Goal: Information Seeking & Learning: Learn about a topic

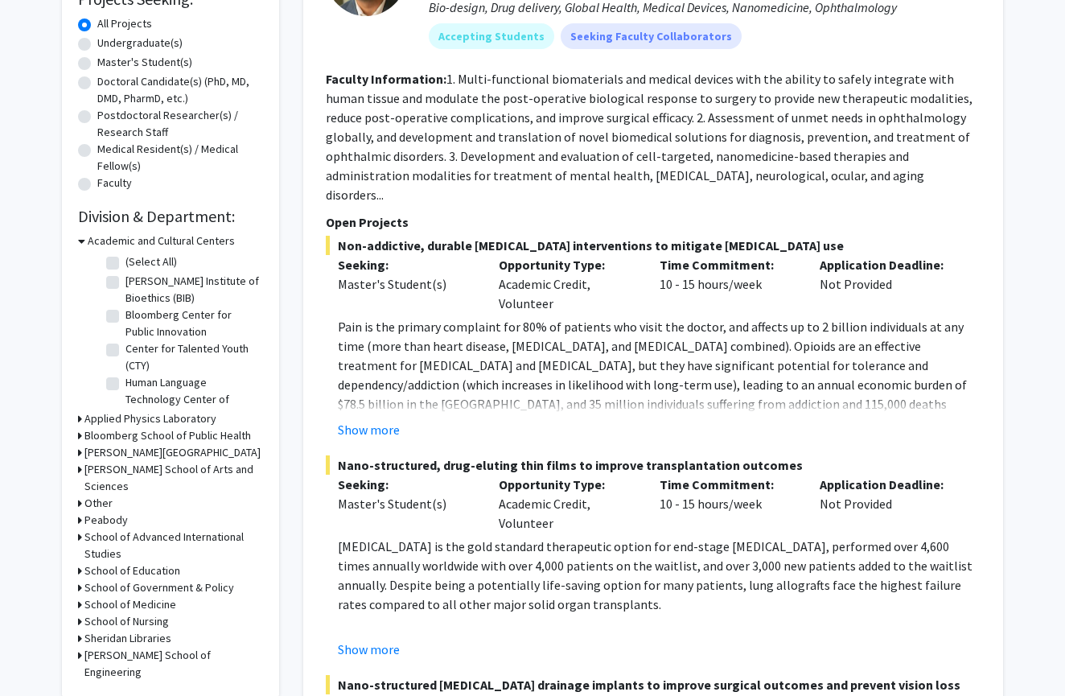
click at [81, 245] on icon at bounding box center [81, 241] width 7 height 17
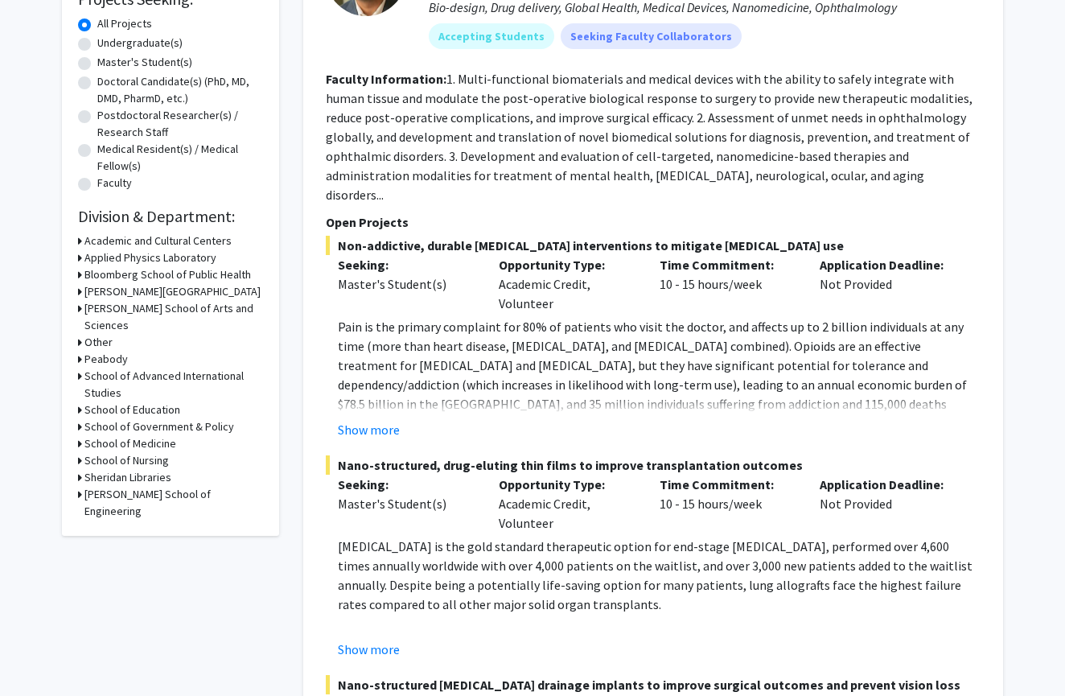
click at [85, 307] on h3 "[PERSON_NAME] School of Arts and Sciences" at bounding box center [173, 317] width 179 height 34
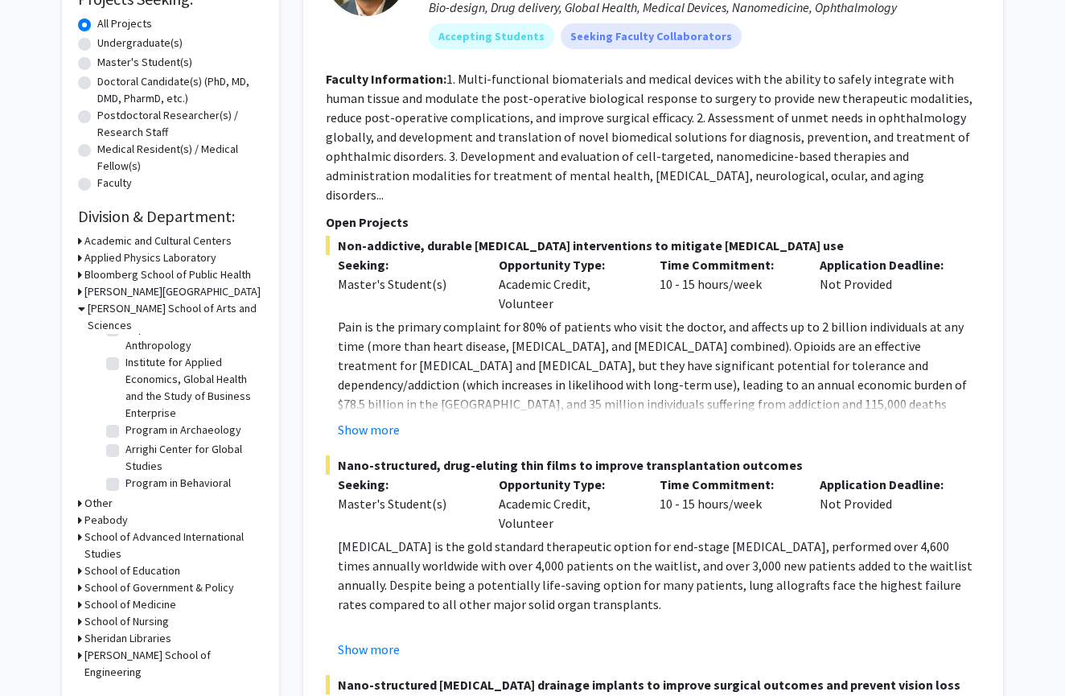
scroll to position [152, 0]
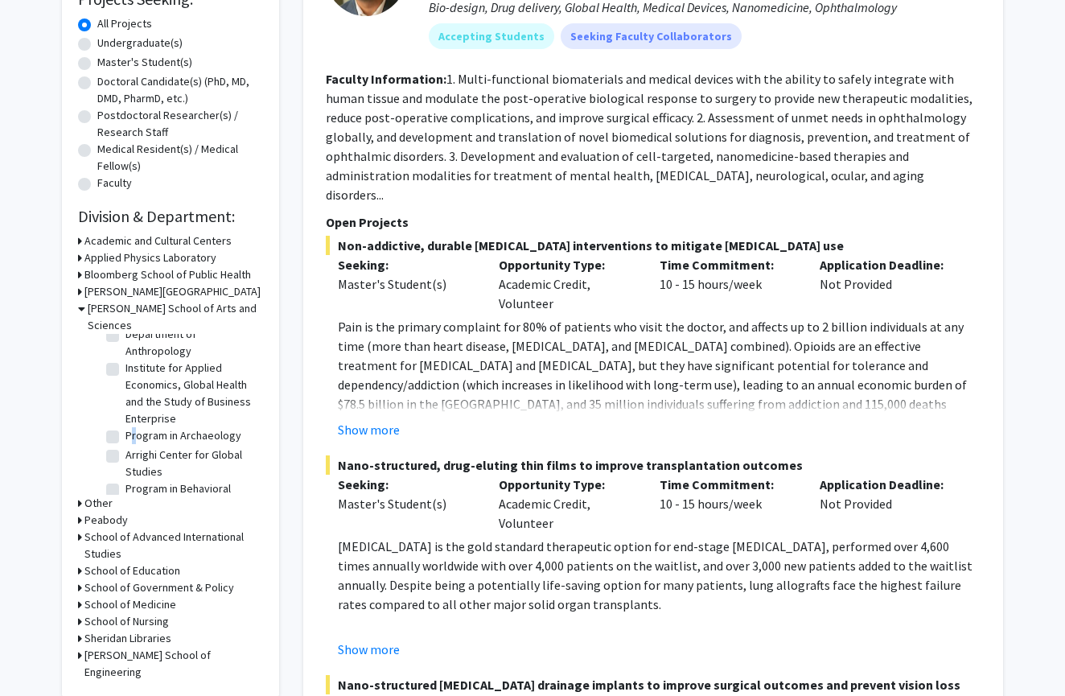
click at [126, 427] on label "Program in Archaeology" at bounding box center [184, 435] width 116 height 17
click at [126, 427] on input "Program in Archaeology" at bounding box center [131, 432] width 10 height 10
checkbox input "true"
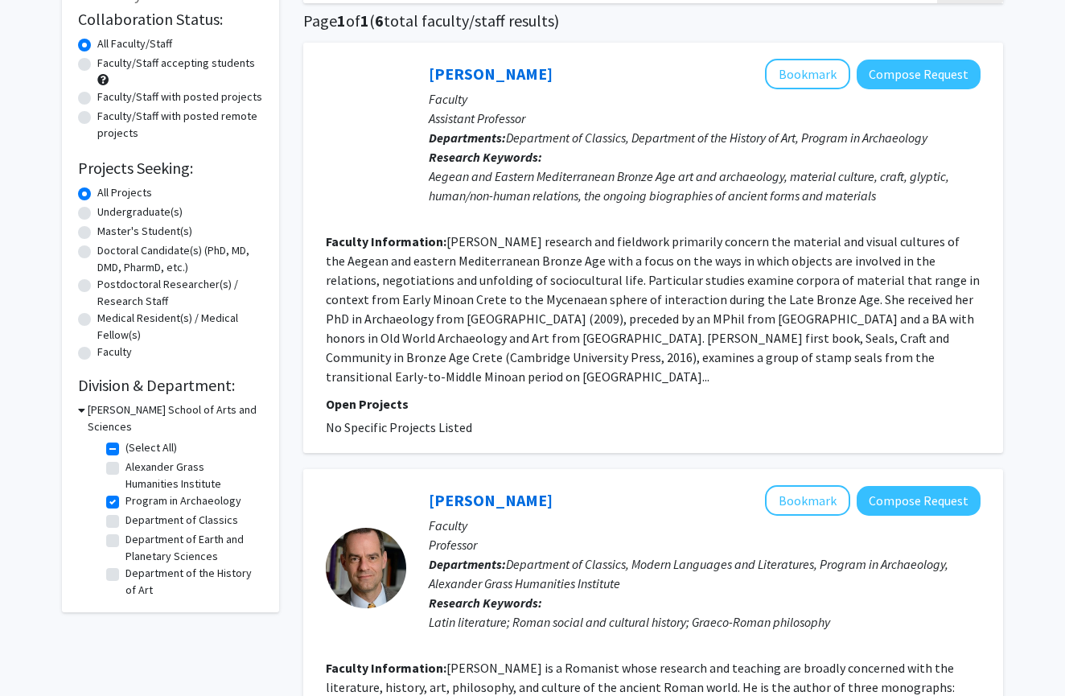
scroll to position [147, 0]
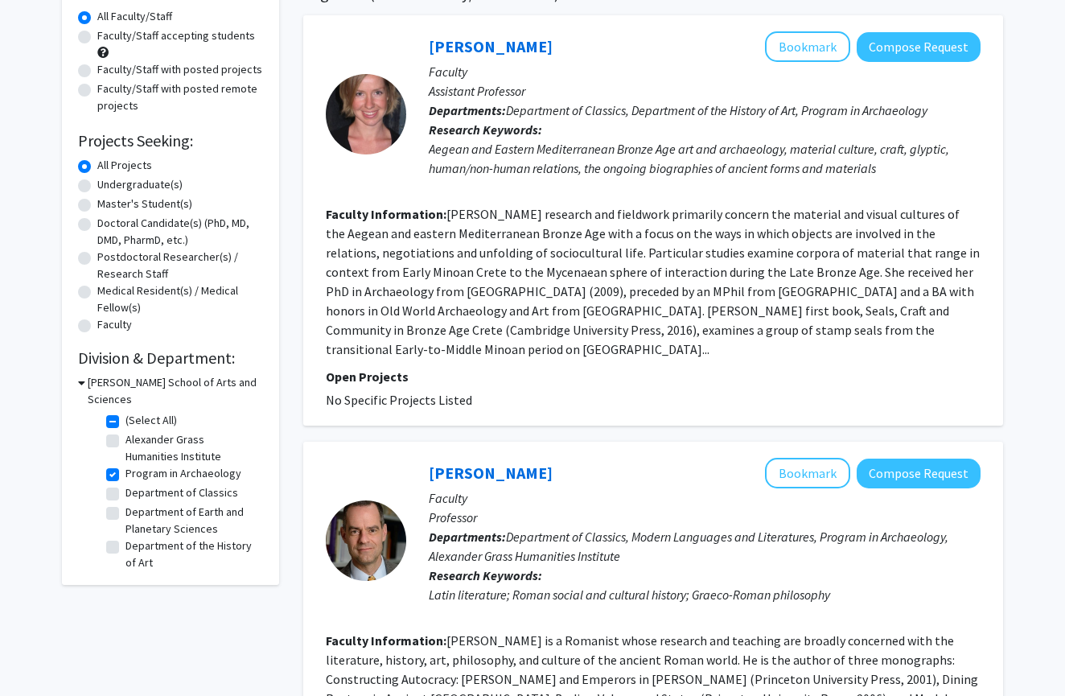
click at [126, 465] on label "Program in Archaeology" at bounding box center [184, 473] width 116 height 17
click at [126, 465] on input "Program in Archaeology" at bounding box center [131, 470] width 10 height 10
checkbox input "false"
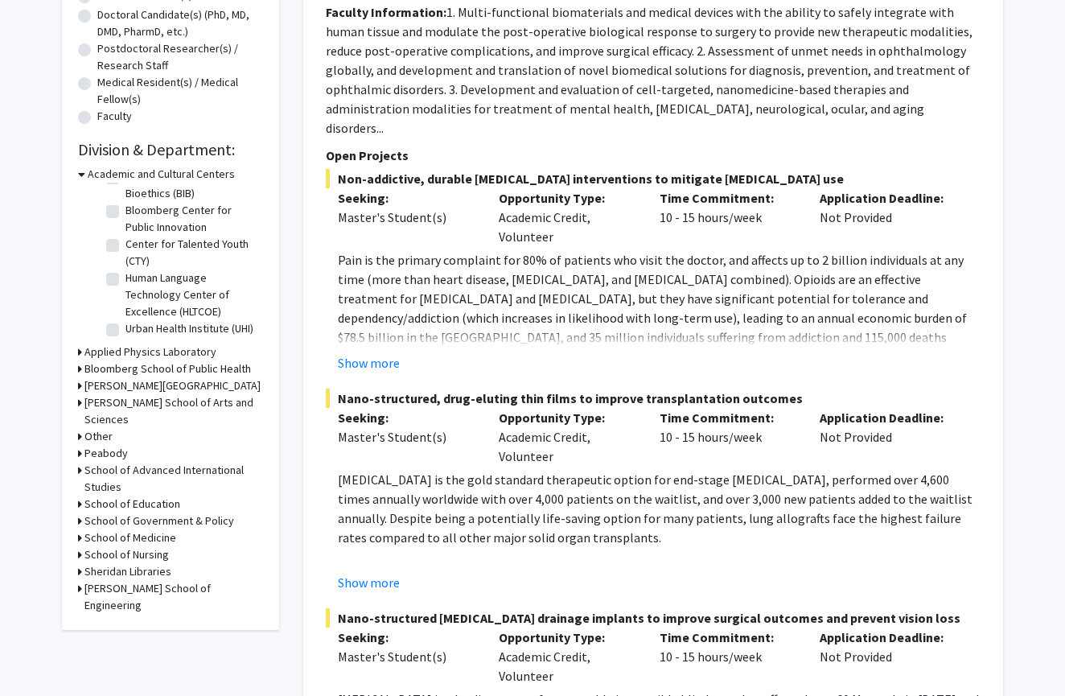
scroll to position [356, 0]
click at [80, 402] on icon at bounding box center [80, 401] width 4 height 17
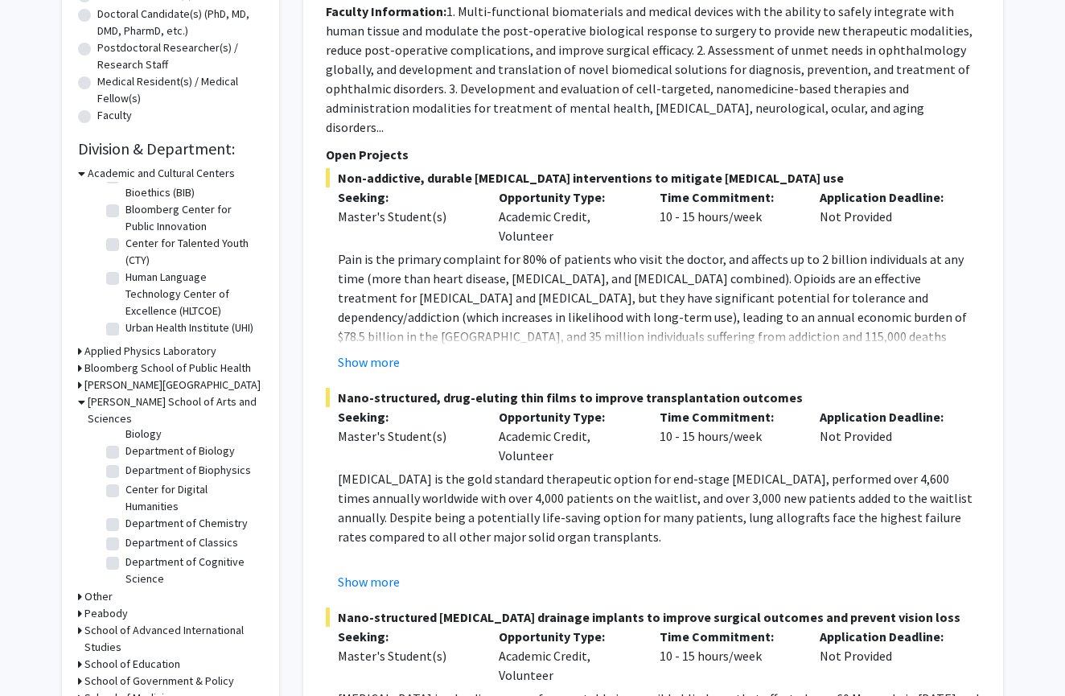
scroll to position [326, 0]
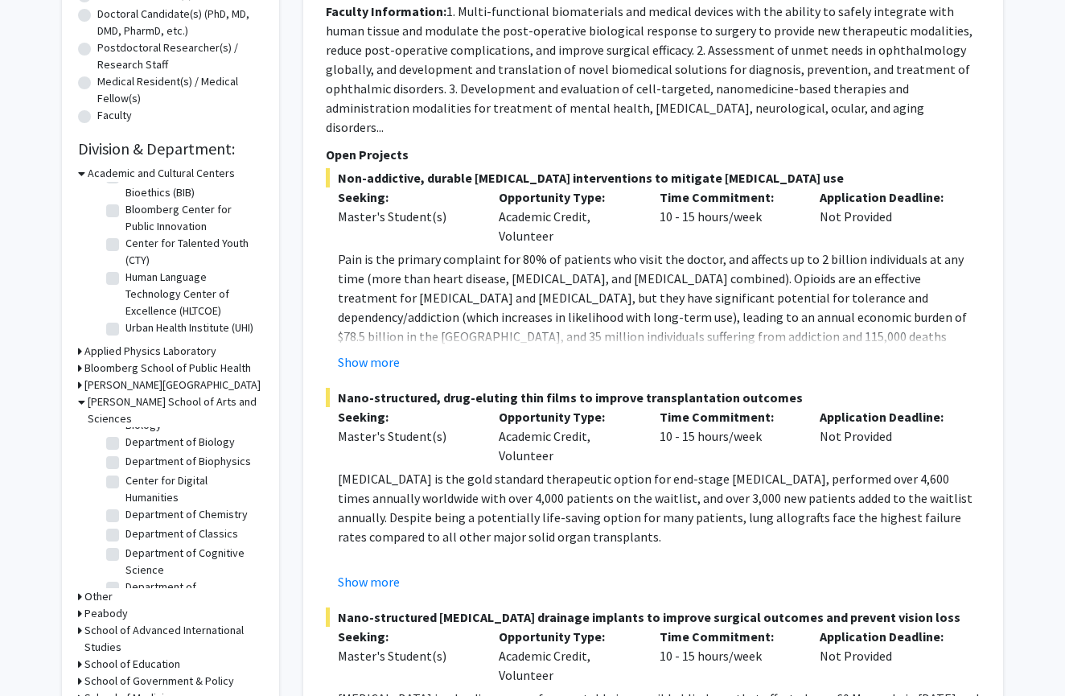
click at [126, 472] on label "Center for Digital Humanities" at bounding box center [193, 489] width 134 height 34
click at [126, 472] on input "Center for Digital Humanities" at bounding box center [131, 477] width 10 height 10
checkbox input "true"
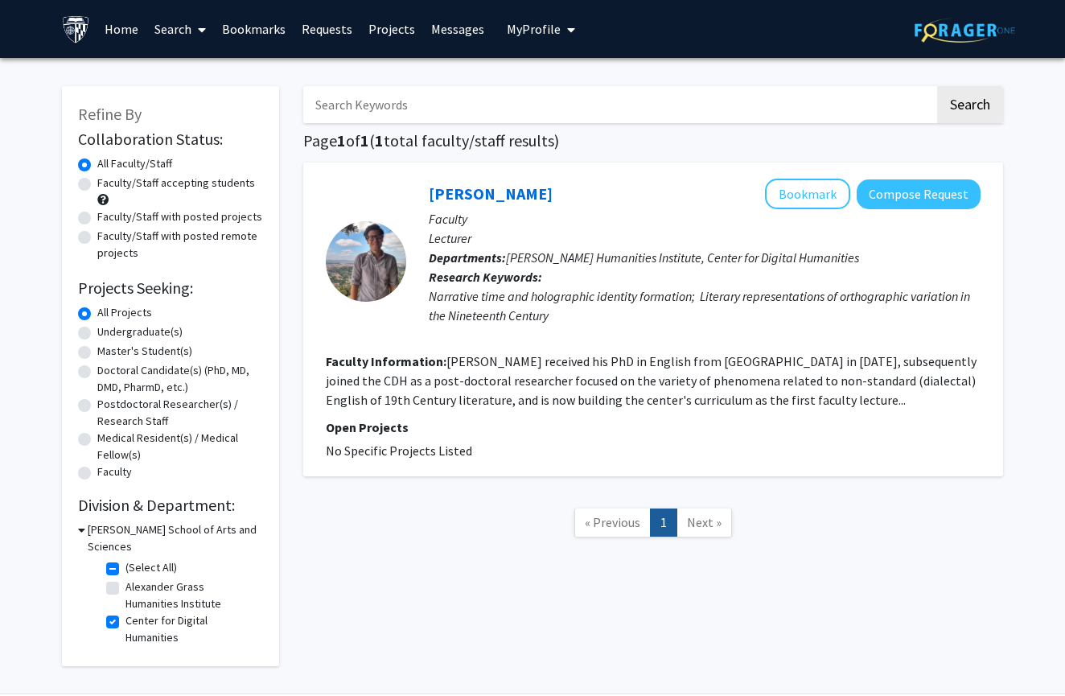
click at [126, 559] on label "(Select All)" at bounding box center [151, 567] width 51 height 17
click at [126, 559] on input "(Select All)" at bounding box center [131, 564] width 10 height 10
checkbox input "false"
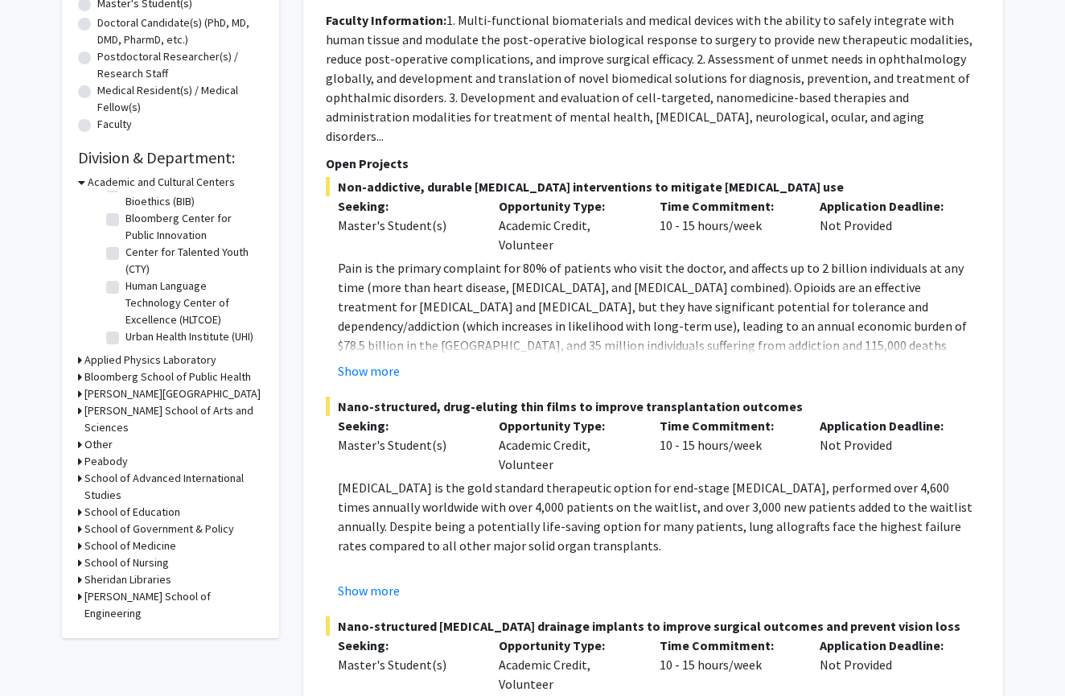
scroll to position [426, 0]
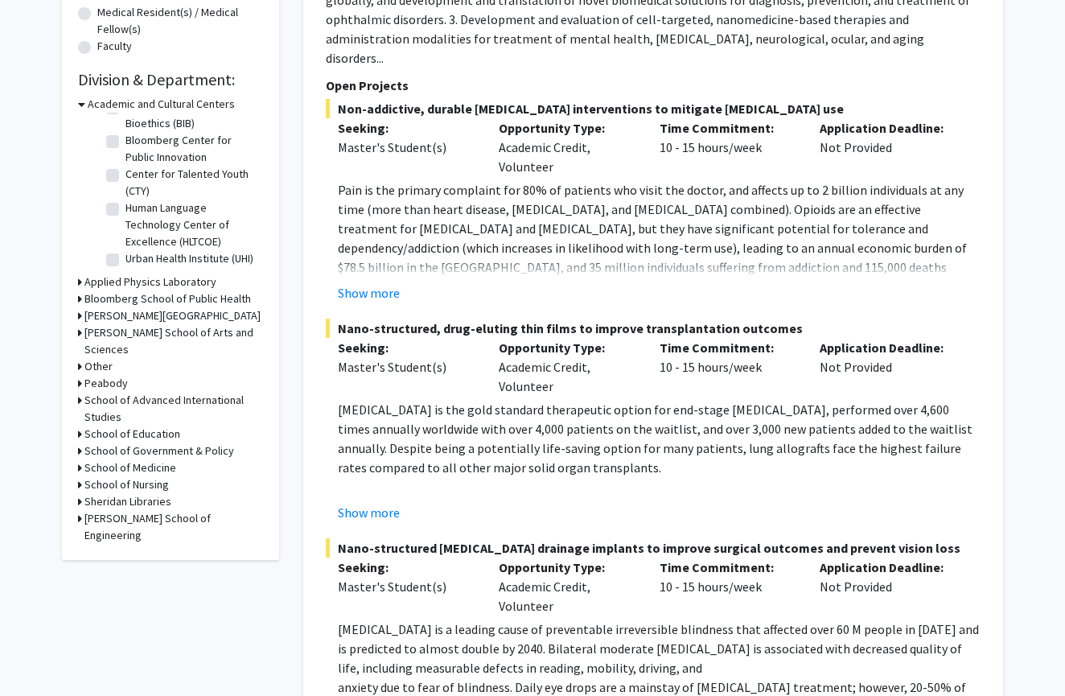
click at [82, 333] on div "[PERSON_NAME] School of Arts and Sciences" at bounding box center [170, 341] width 185 height 34
click at [76, 336] on div "Refine By Collaboration Status: Collaboration Status All Faculty/Staff Collabor…" at bounding box center [170, 110] width 217 height 900
click at [81, 336] on icon at bounding box center [80, 332] width 4 height 17
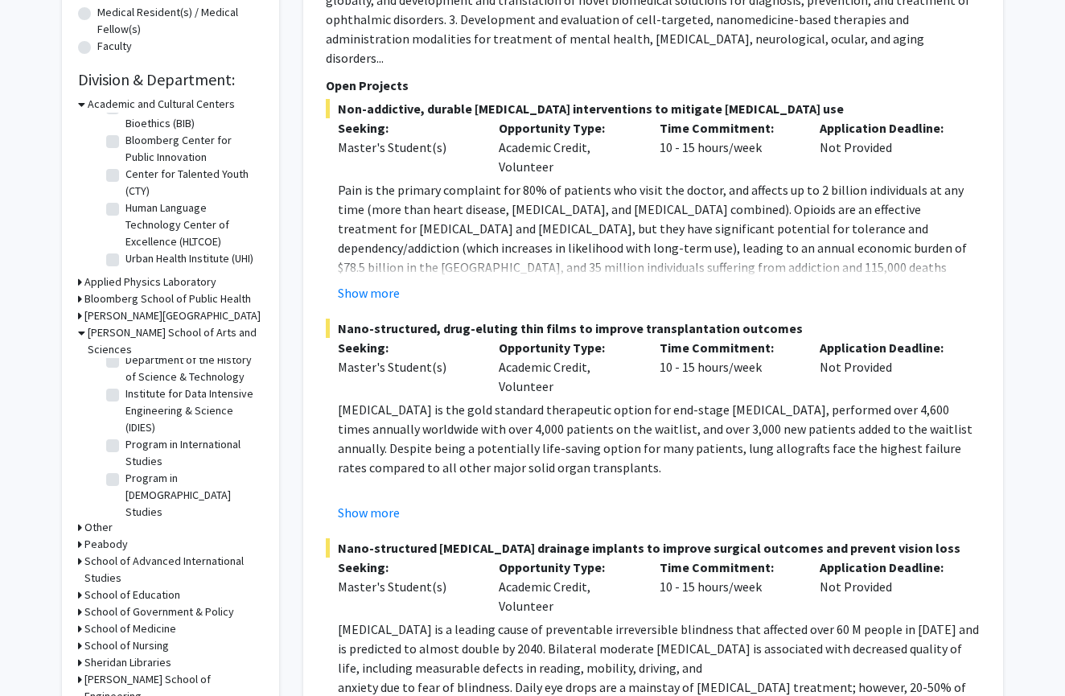
scroll to position [802, 0]
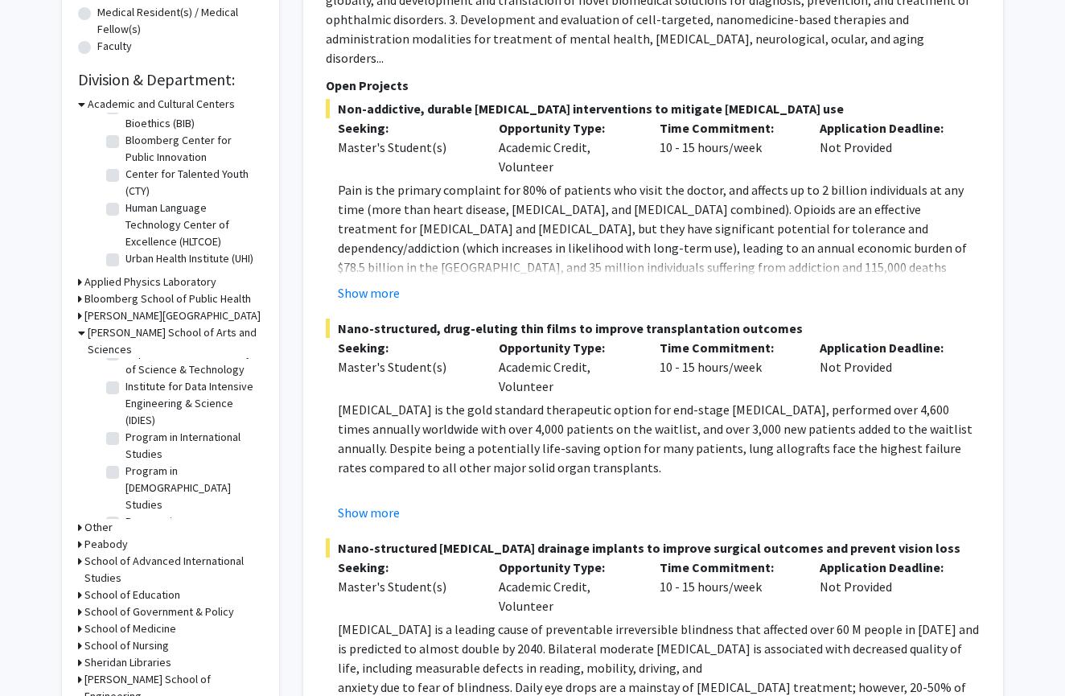
click at [126, 429] on label "Program in International Studies" at bounding box center [193, 446] width 134 height 34
click at [126, 429] on input "Program in International Studies" at bounding box center [131, 434] width 10 height 10
checkbox input "true"
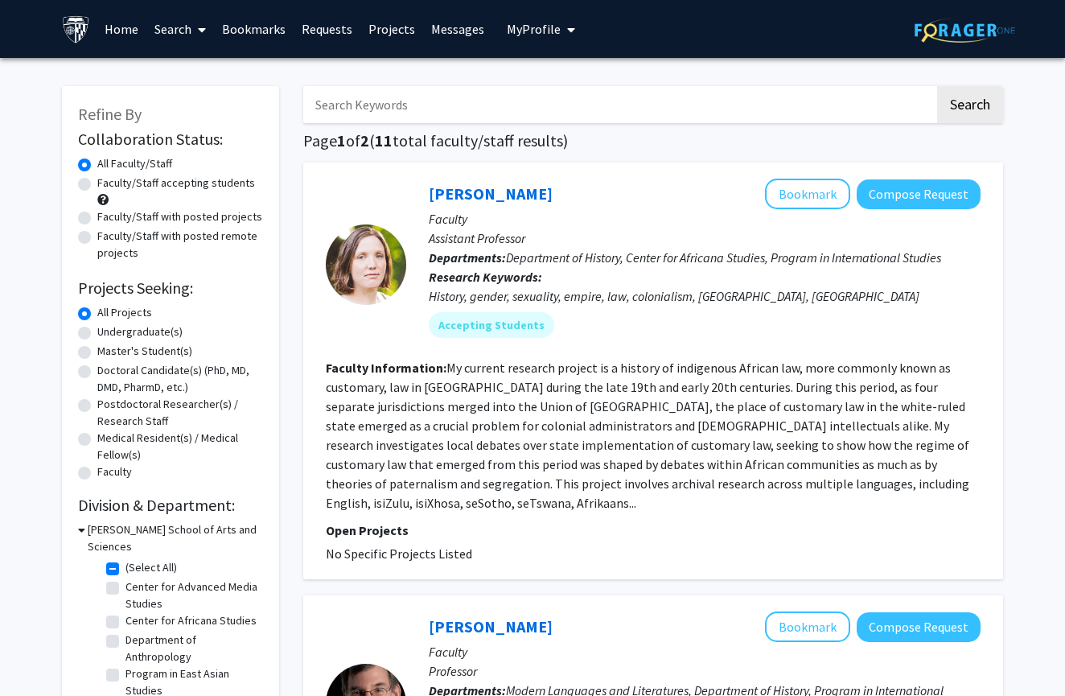
click at [520, 409] on fg-read-more "My current research project is a history of indigenous African law, more common…" at bounding box center [648, 435] width 644 height 151
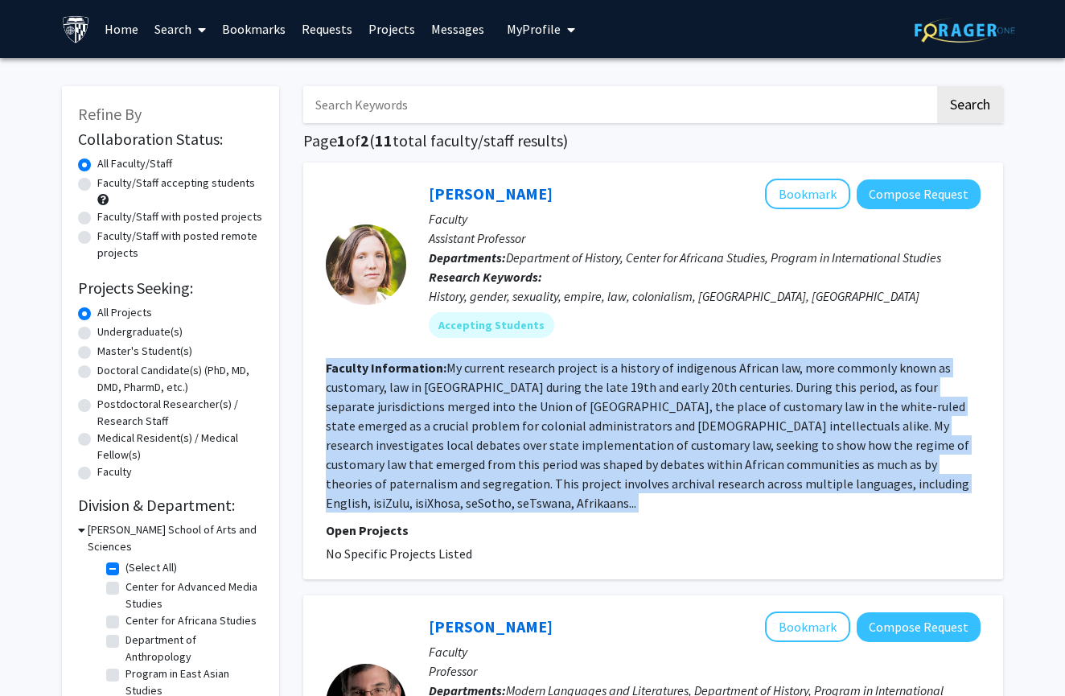
click at [520, 409] on fg-read-more "My current research project is a history of indigenous African law, more common…" at bounding box center [648, 435] width 644 height 151
click at [562, 409] on fg-read-more "My current research project is a history of indigenous African law, more common…" at bounding box center [648, 435] width 644 height 151
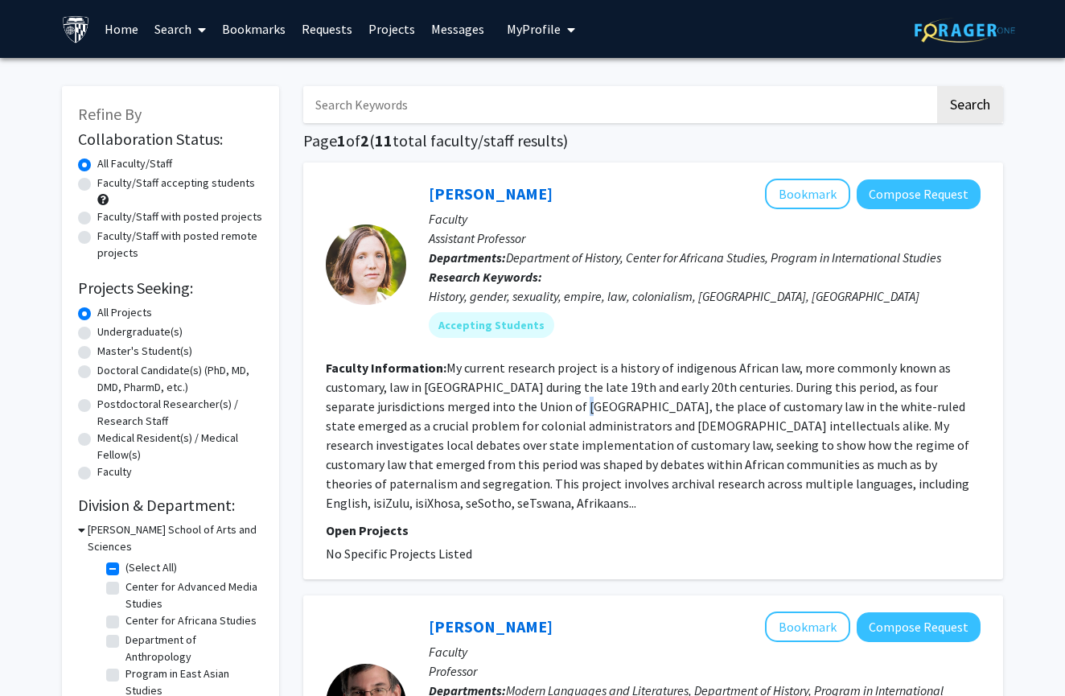
click at [562, 409] on fg-read-more "My current research project is a history of indigenous African law, more common…" at bounding box center [648, 435] width 644 height 151
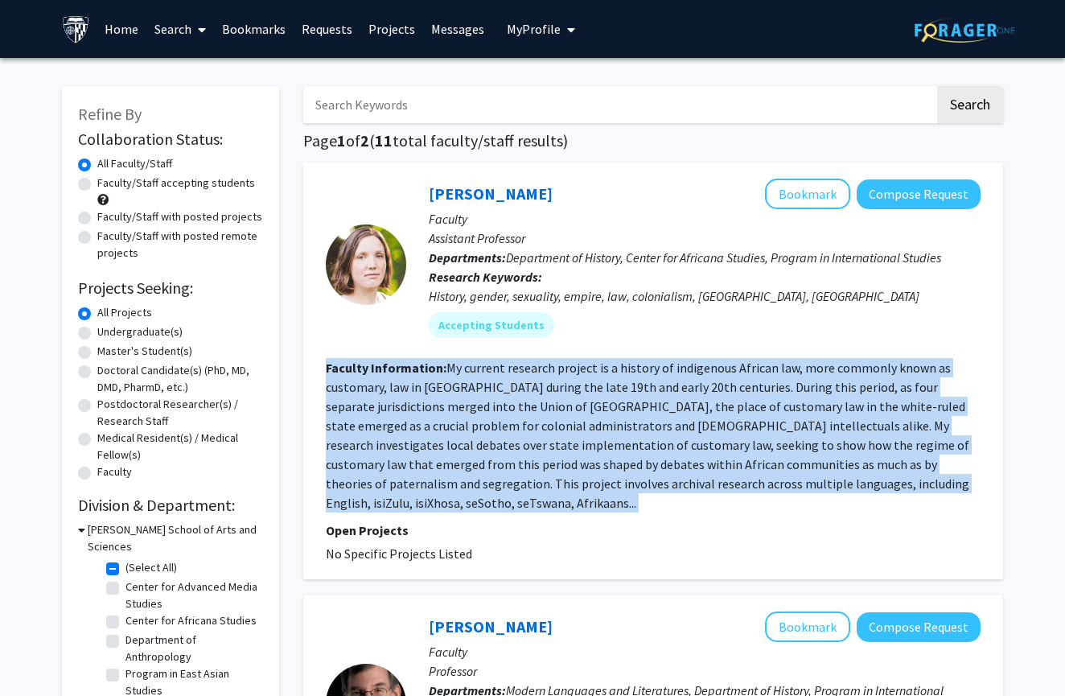
click at [562, 409] on fg-read-more "My current research project is a history of indigenous African law, more common…" at bounding box center [648, 435] width 644 height 151
click at [608, 393] on fg-read-more "My current research project is a history of indigenous African law, more common…" at bounding box center [648, 435] width 644 height 151
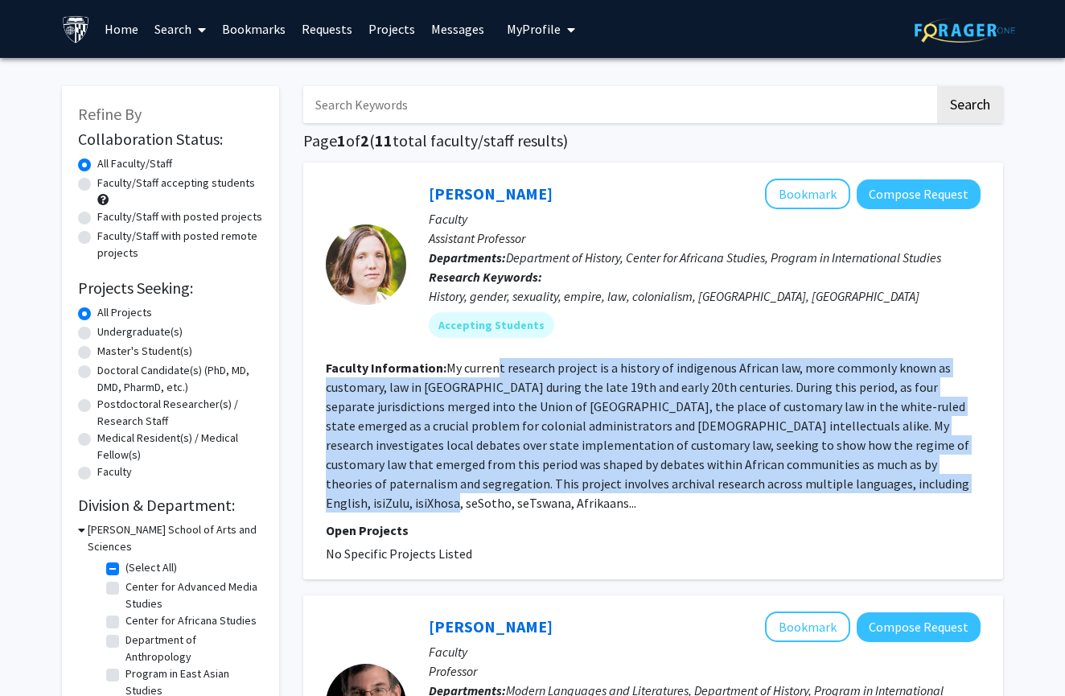
drag, startPoint x: 500, startPoint y: 377, endPoint x: 908, endPoint y: 492, distance: 423.9
click at [908, 492] on fg-read-more "My current research project is a history of indigenous African law, more common…" at bounding box center [648, 435] width 644 height 151
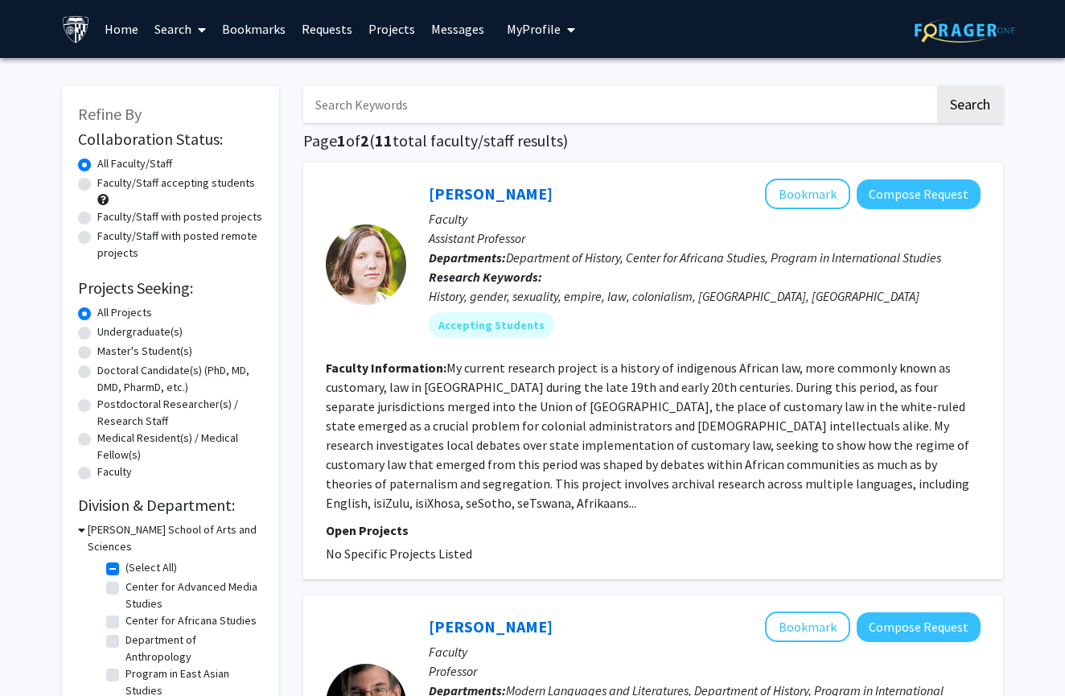
click at [717, 266] on span "Department of History, Center for Africana Studies, Program in International St…" at bounding box center [723, 257] width 435 height 16
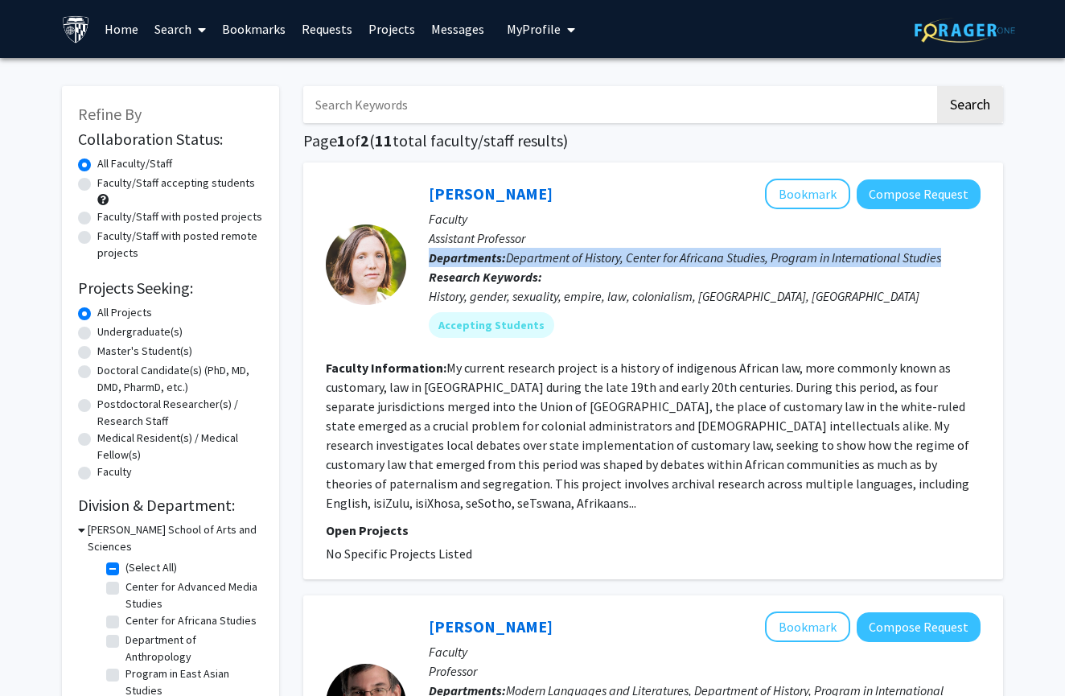
click at [717, 266] on span "Department of History, Center for Africana Studies, Program in International St…" at bounding box center [723, 257] width 435 height 16
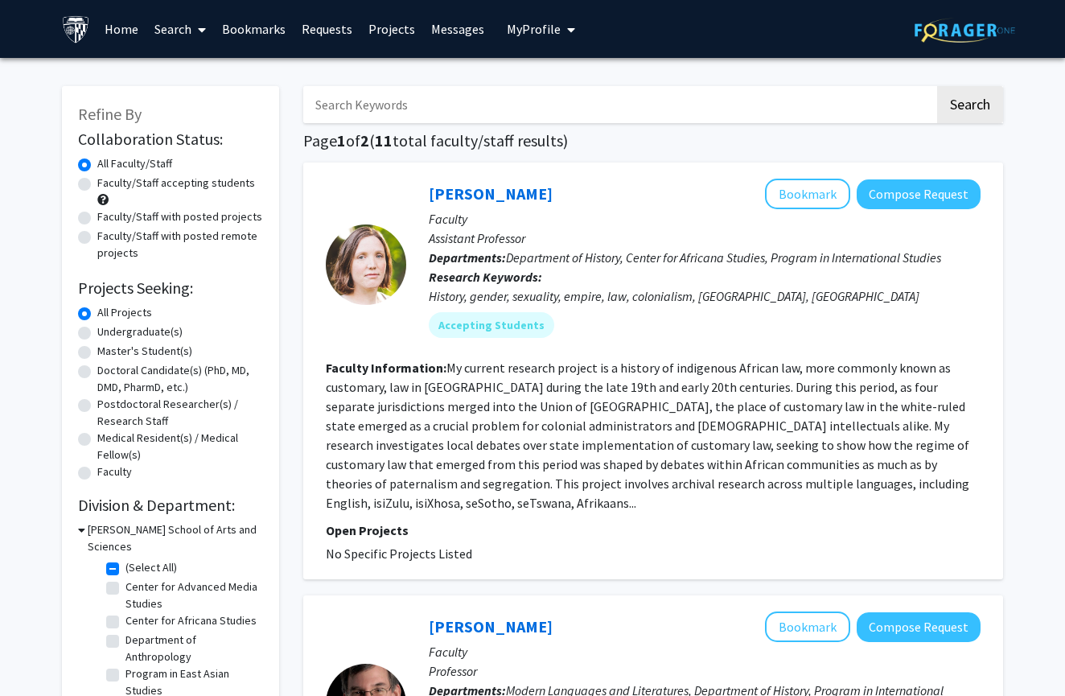
click at [718, 288] on p "Research Keywords: History, gender, sexuality, empire, law, colonialism, [GEOGR…" at bounding box center [705, 286] width 552 height 39
click at [718, 309] on fg-user-badges "Accepting Students" at bounding box center [705, 322] width 552 height 32
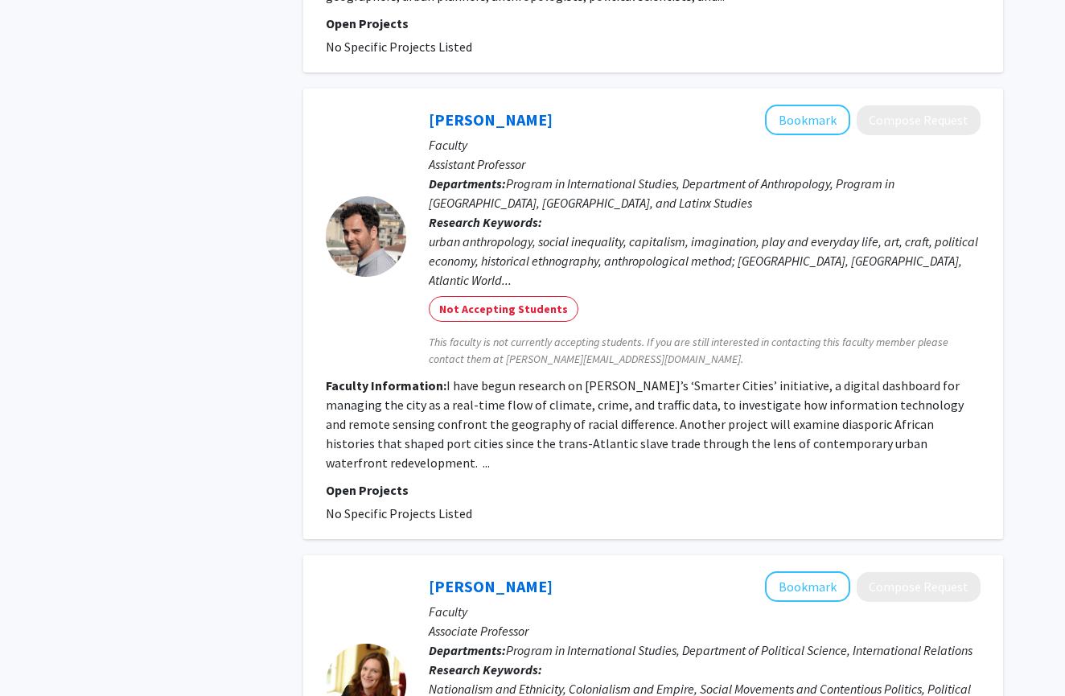
scroll to position [1341, 0]
click at [528, 377] on fg-read-more "I have begun research on [PERSON_NAME]’s ‘Smarter Cities’ initiative, a digital…" at bounding box center [645, 423] width 638 height 93
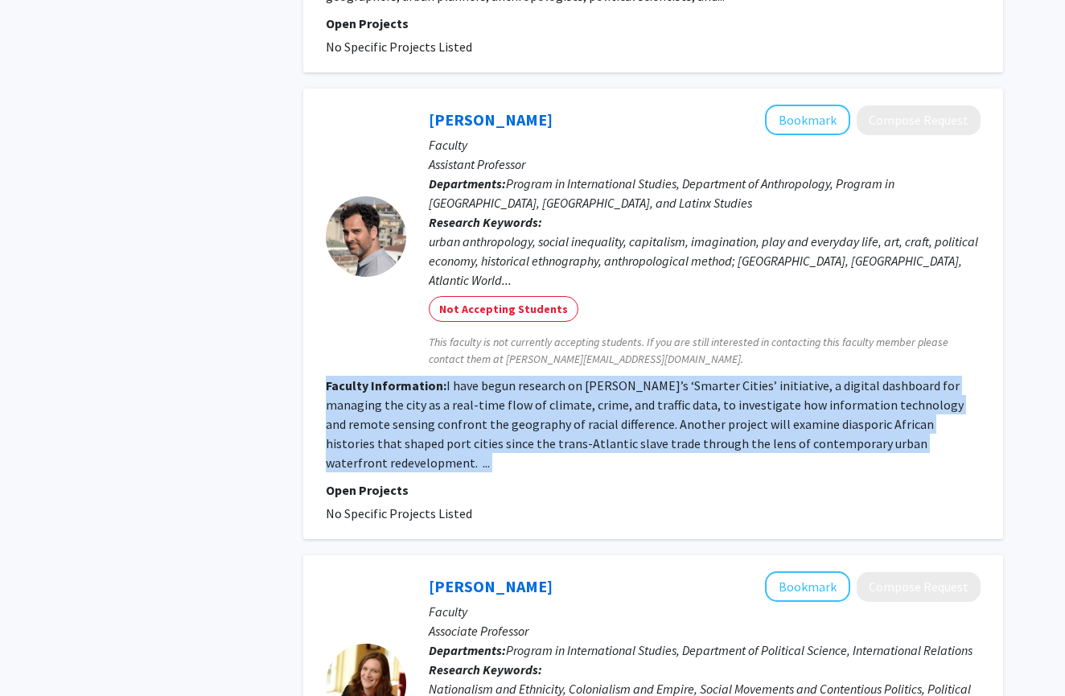
click at [528, 377] on fg-read-more "I have begun research on [PERSON_NAME]’s ‘Smarter Cities’ initiative, a digital…" at bounding box center [645, 423] width 638 height 93
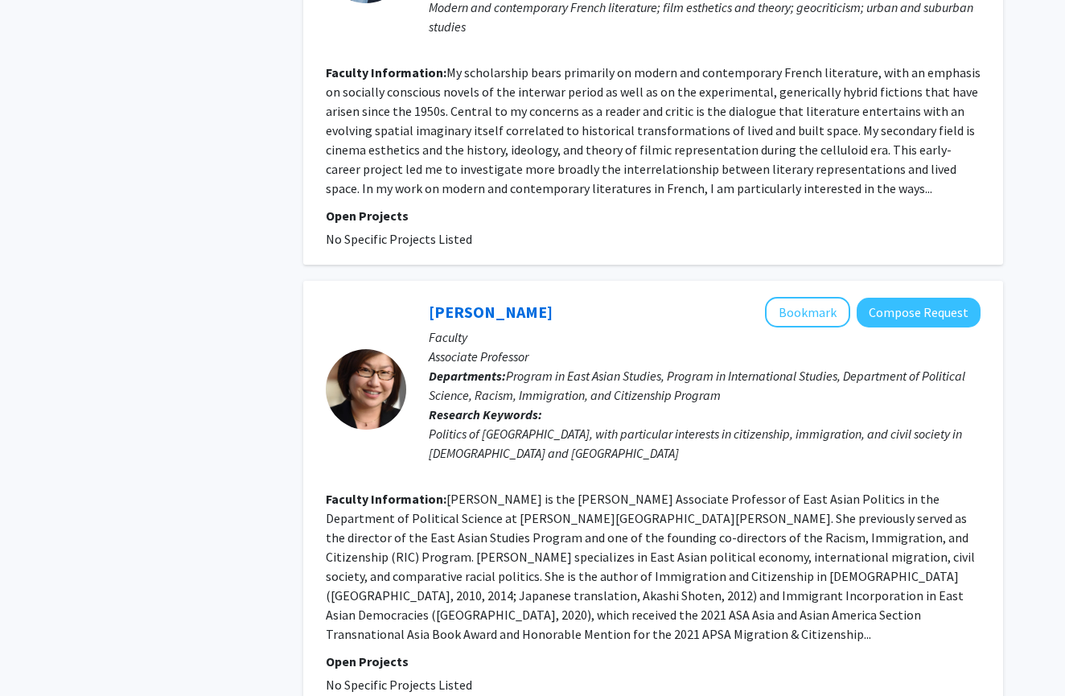
scroll to position [3722, 0]
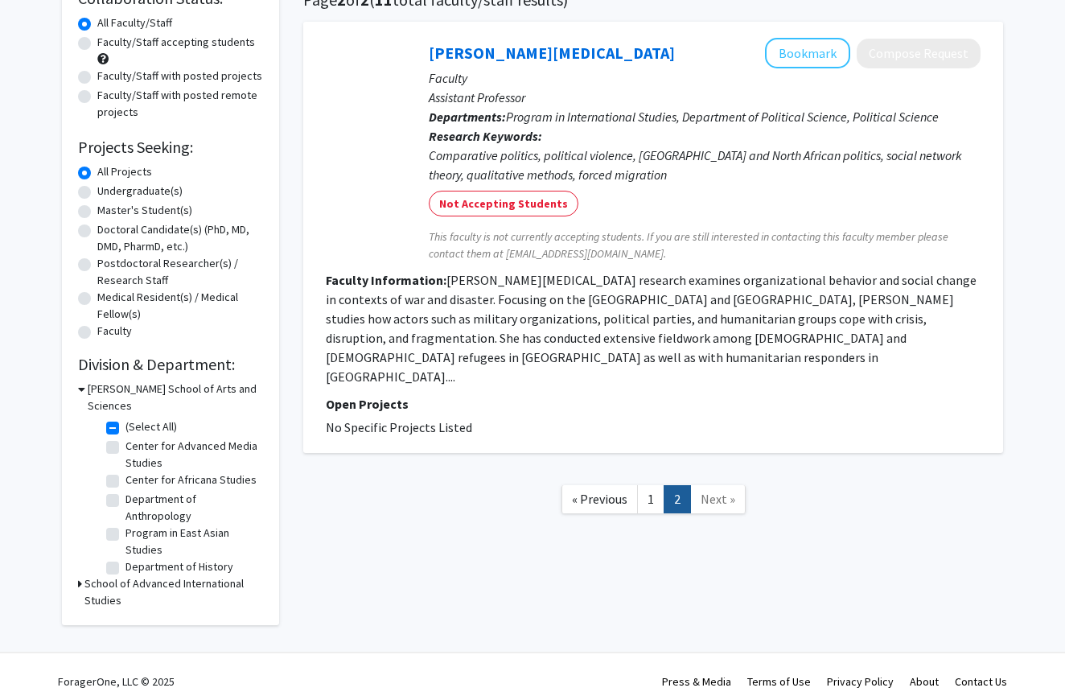
scroll to position [140, 0]
click at [126, 419] on label "(Select All)" at bounding box center [151, 427] width 51 height 17
click at [126, 419] on input "(Select All)" at bounding box center [131, 424] width 10 height 10
checkbox input "false"
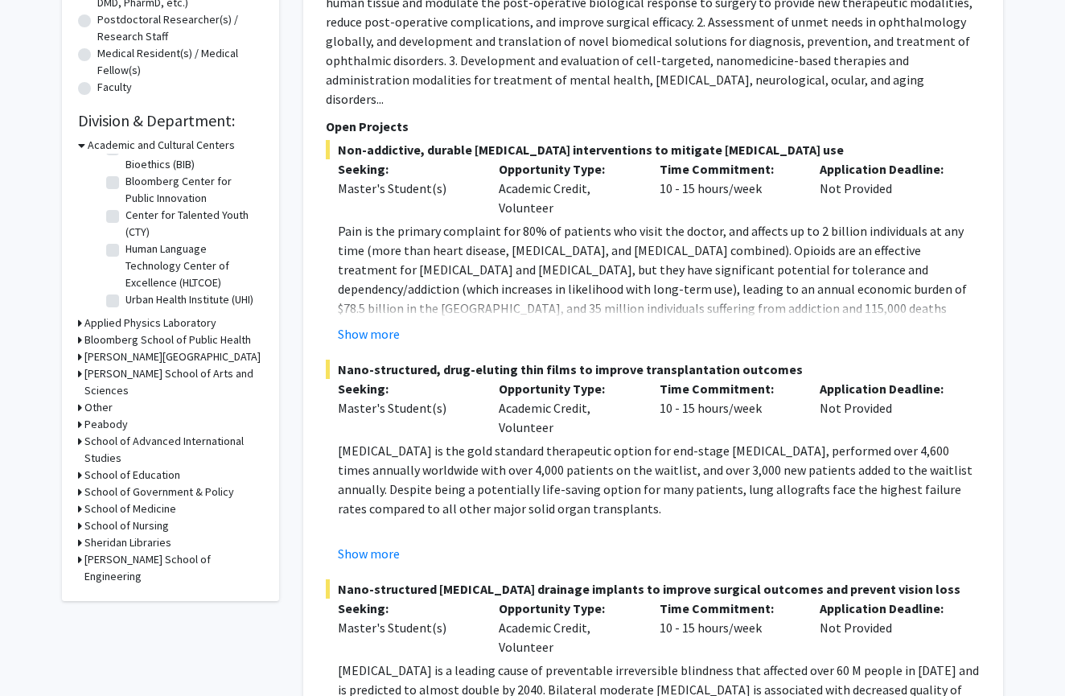
scroll to position [38, 0]
click at [78, 379] on icon at bounding box center [80, 373] width 4 height 17
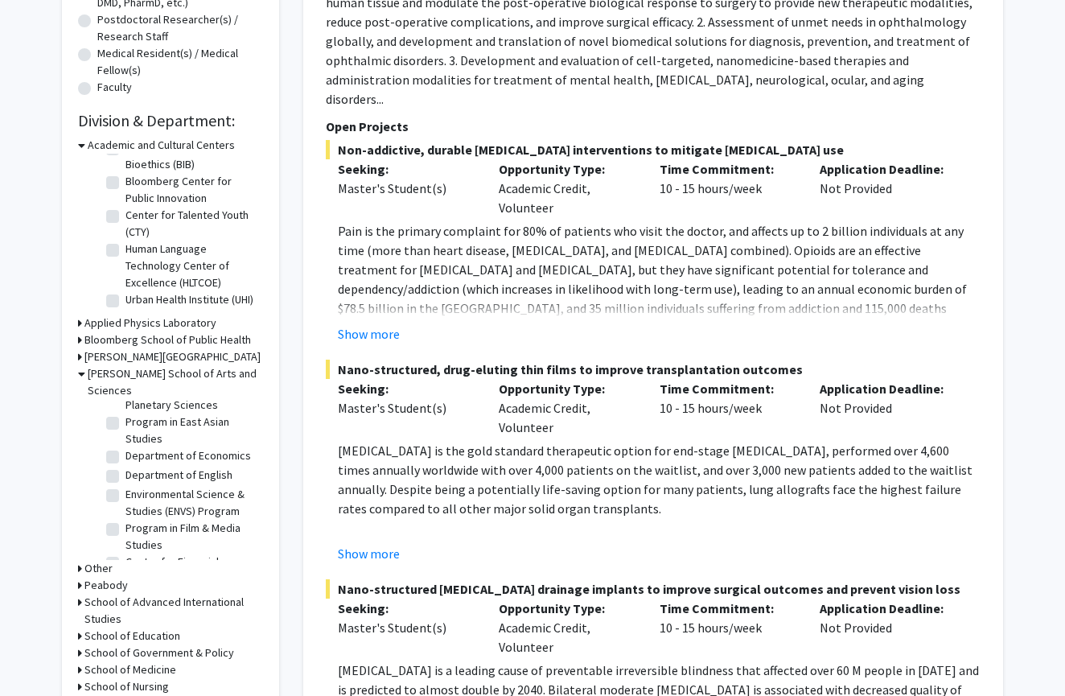
scroll to position [586, 0]
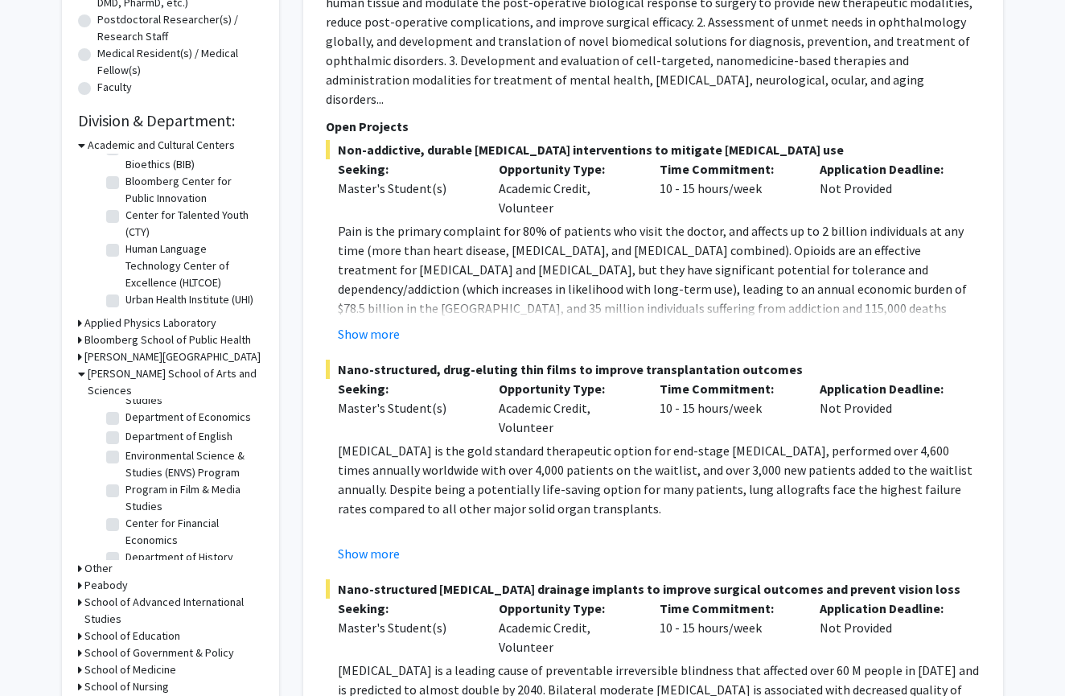
click at [126, 481] on label "Program in Film & Media Studies" at bounding box center [193, 498] width 134 height 34
click at [126, 481] on input "Program in Film & Media Studies" at bounding box center [131, 486] width 10 height 10
checkbox input "true"
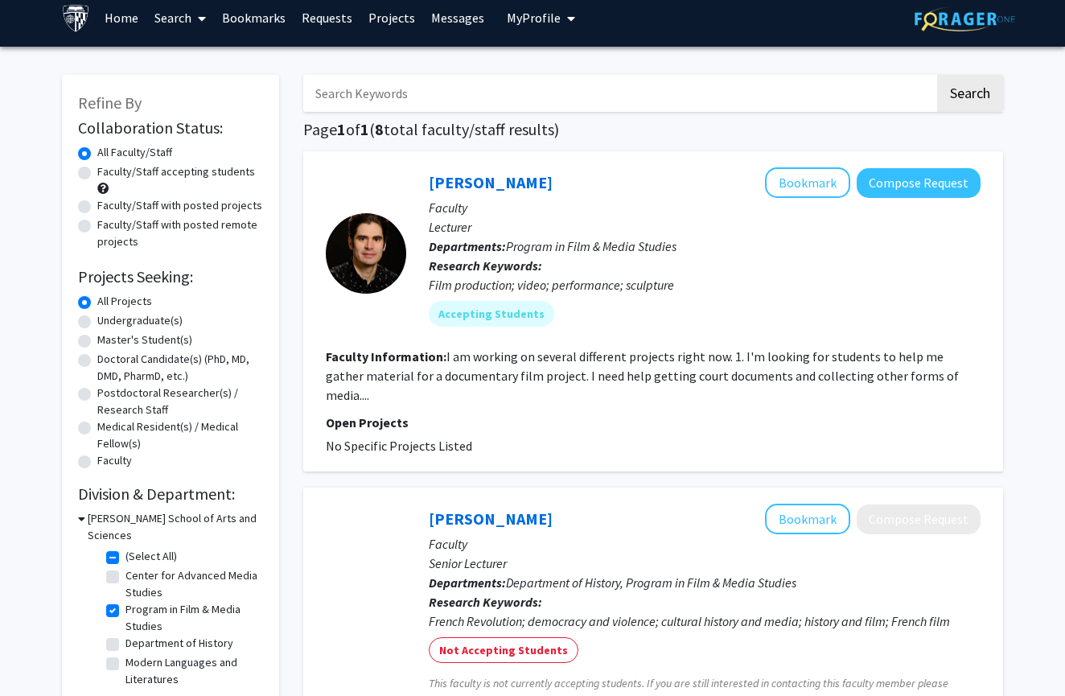
scroll to position [190, 0]
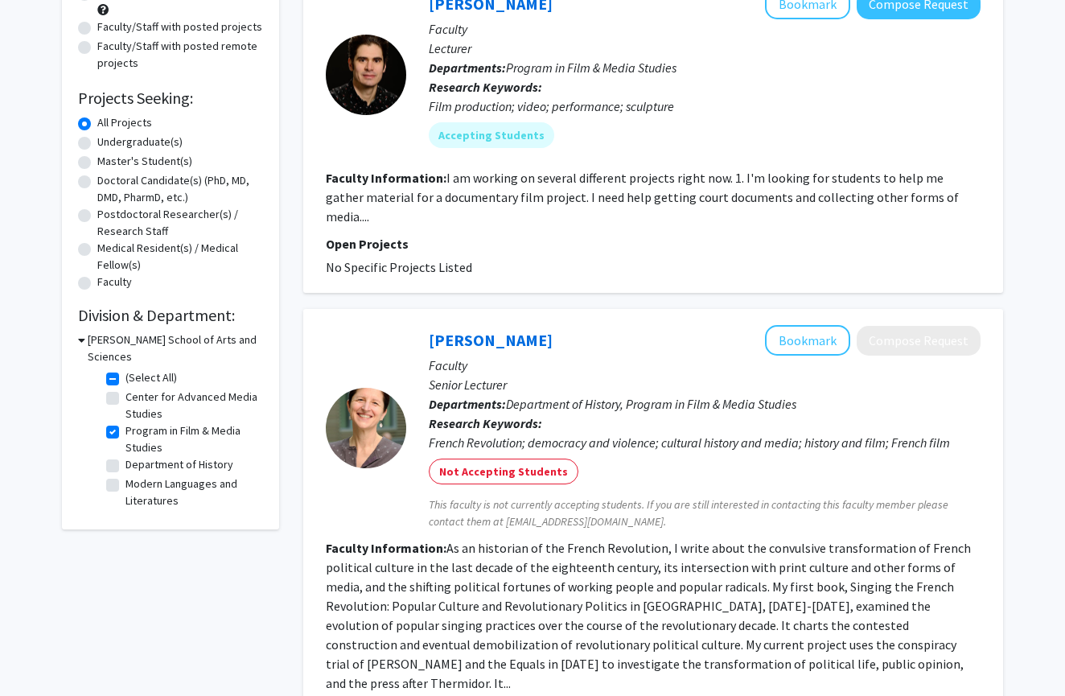
click at [126, 369] on label "(Select All)" at bounding box center [151, 377] width 51 height 17
click at [126, 369] on input "(Select All)" at bounding box center [131, 374] width 10 height 10
checkbox input "false"
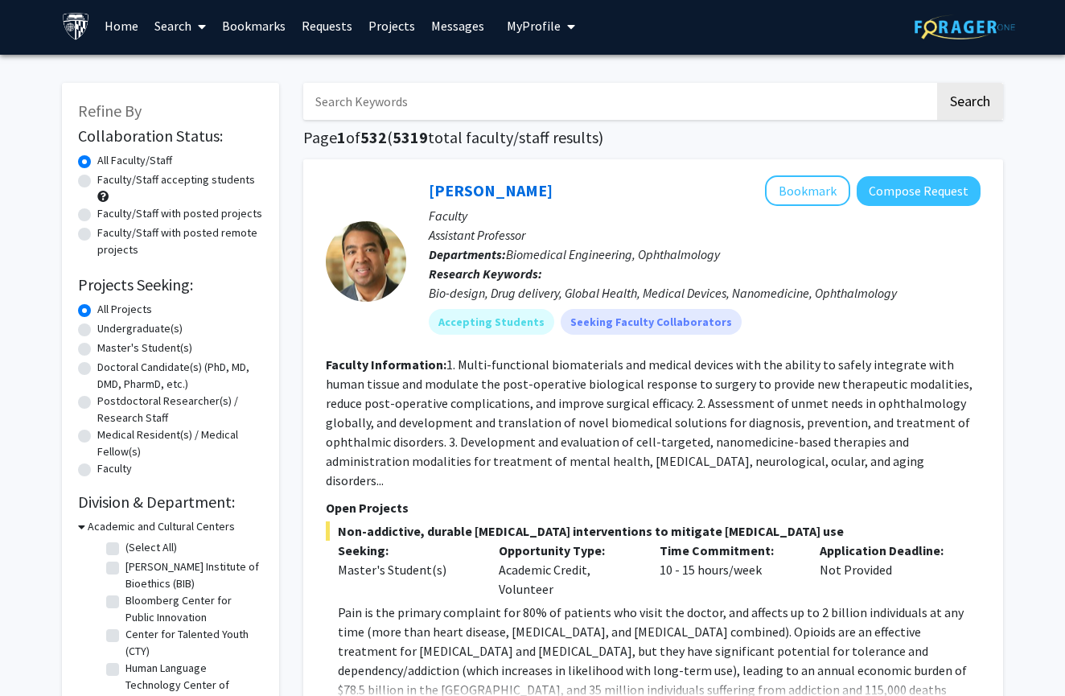
scroll to position [350, 0]
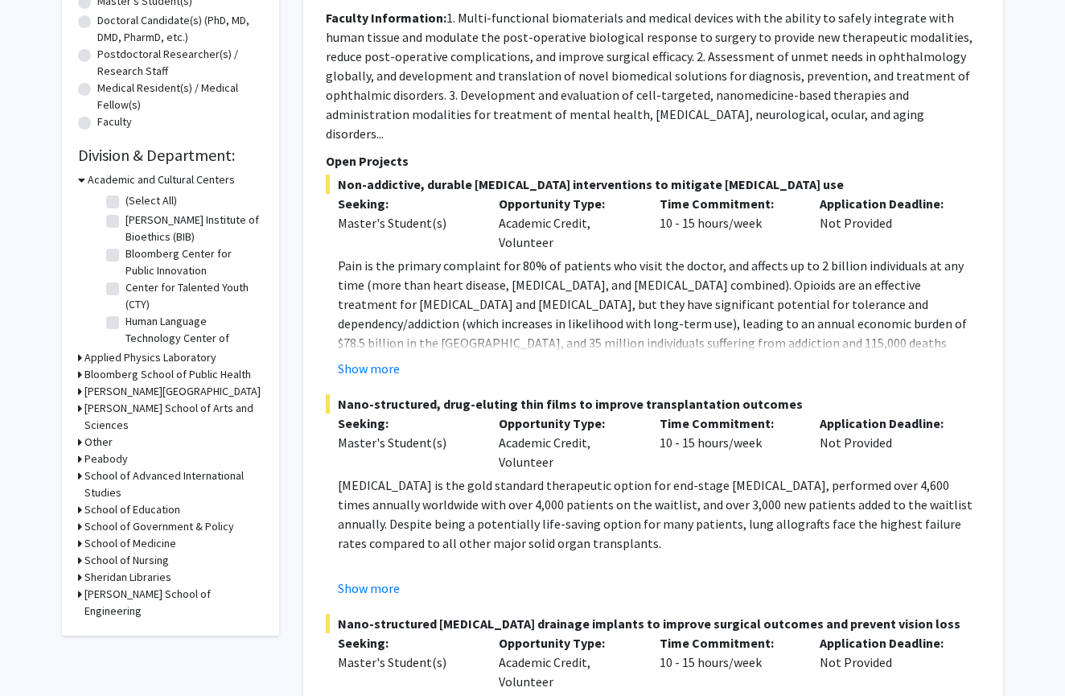
click at [79, 412] on icon at bounding box center [80, 408] width 4 height 17
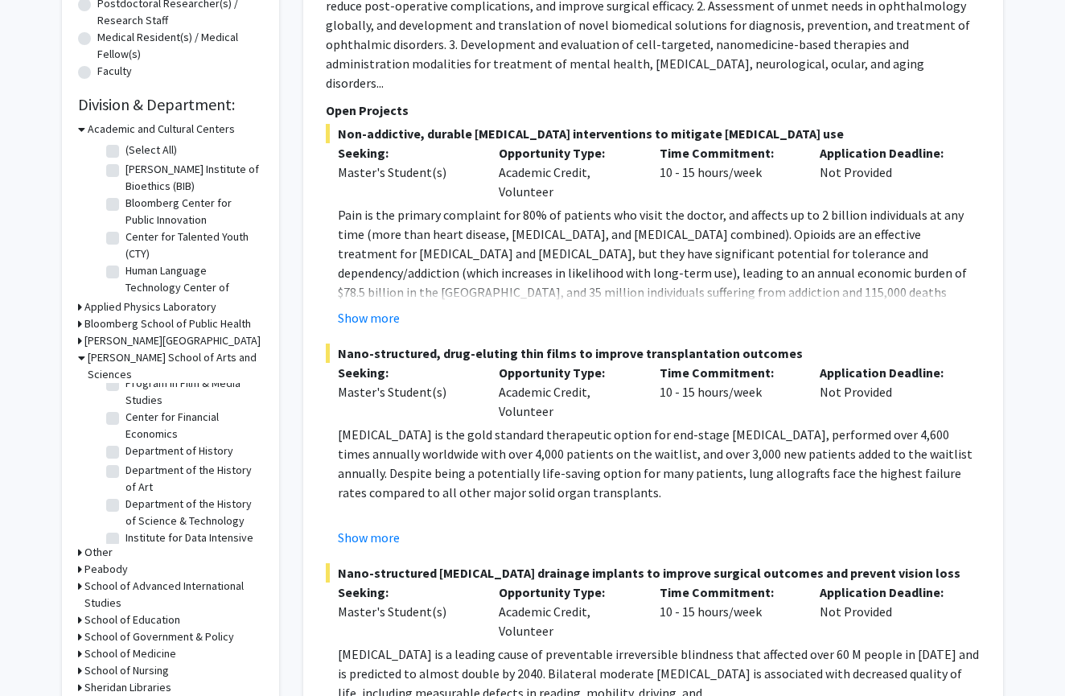
scroll to position [670, 0]
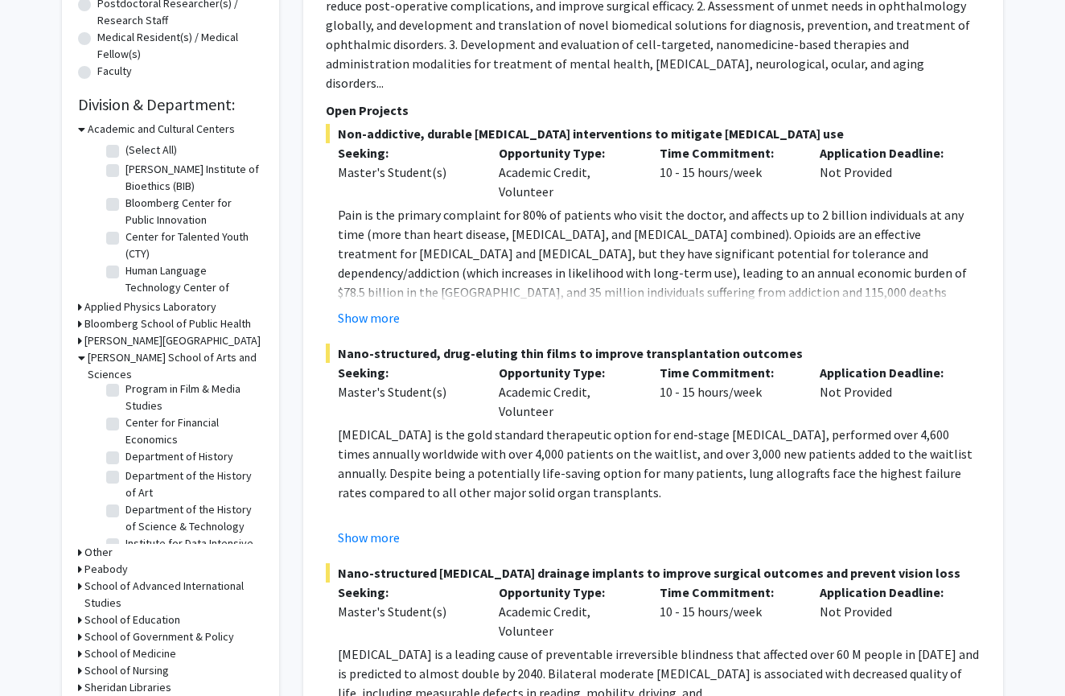
click at [126, 448] on label "Department of History" at bounding box center [180, 456] width 108 height 17
click at [126, 448] on input "Department of History" at bounding box center [131, 453] width 10 height 10
checkbox input "true"
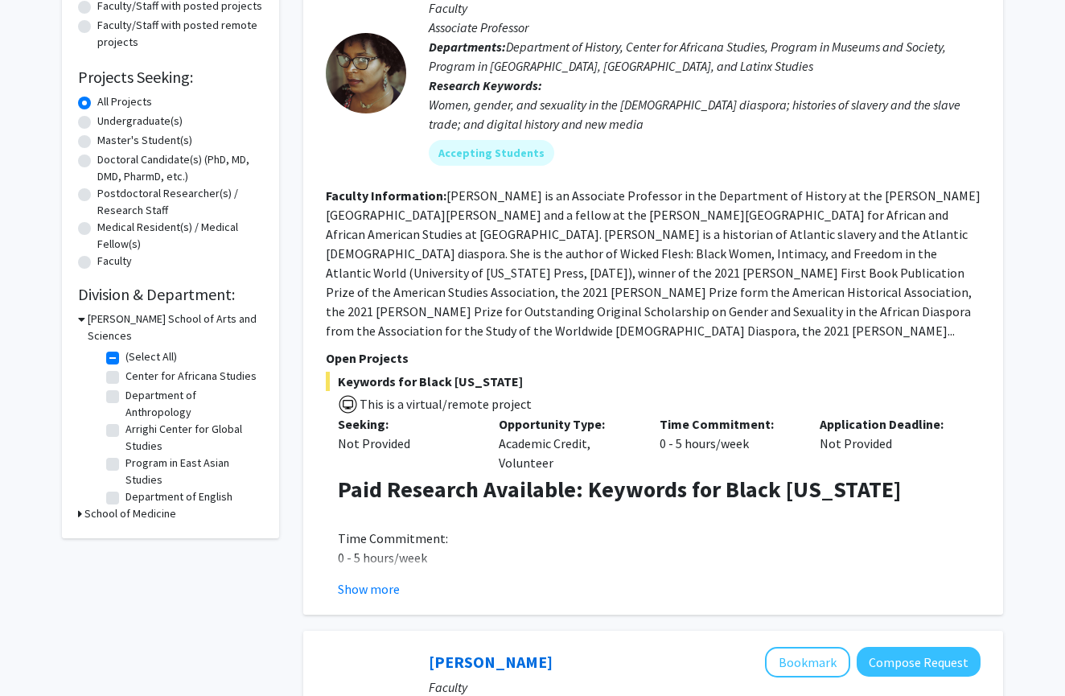
scroll to position [220, 0]
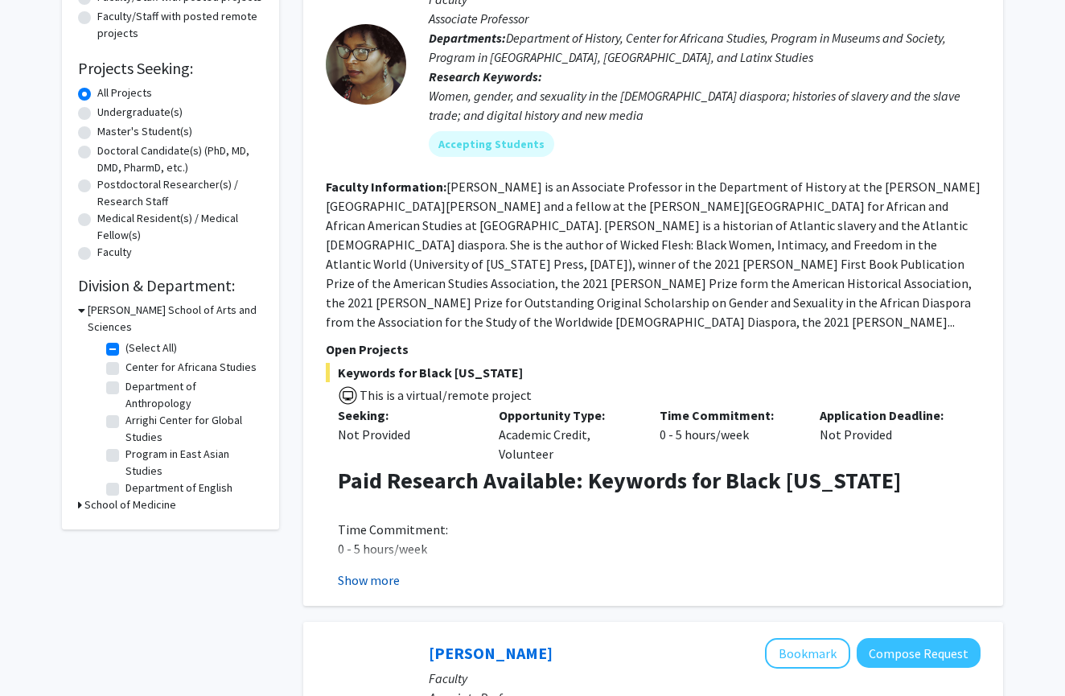
click at [370, 571] on button "Show more" at bounding box center [369, 579] width 62 height 19
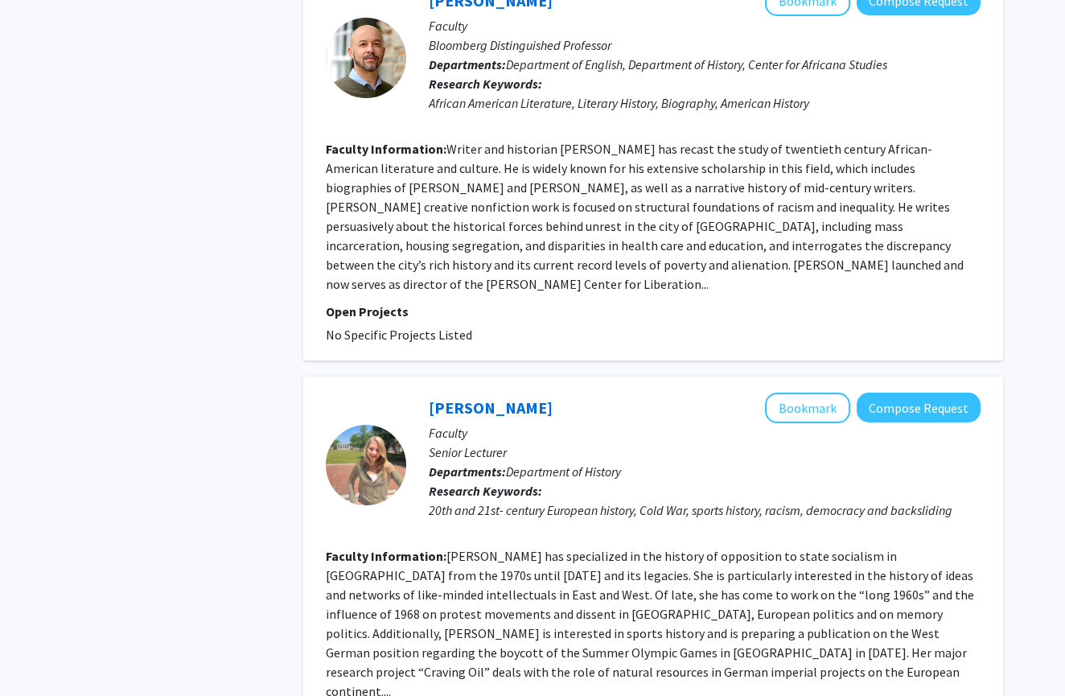
scroll to position [4751, 0]
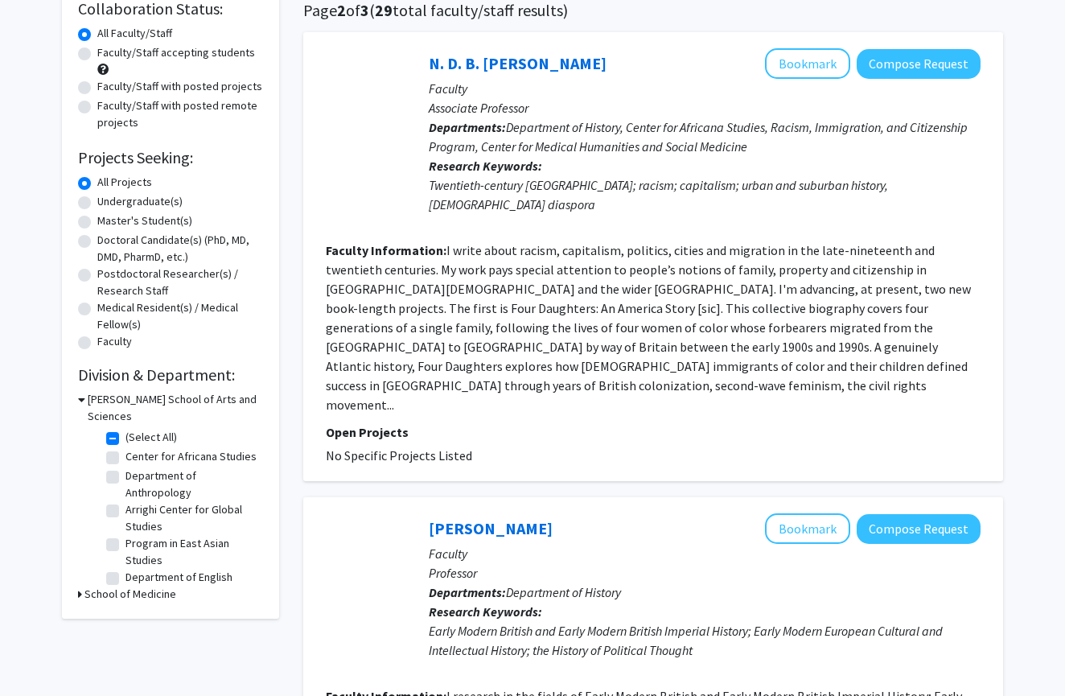
scroll to position [380, 0]
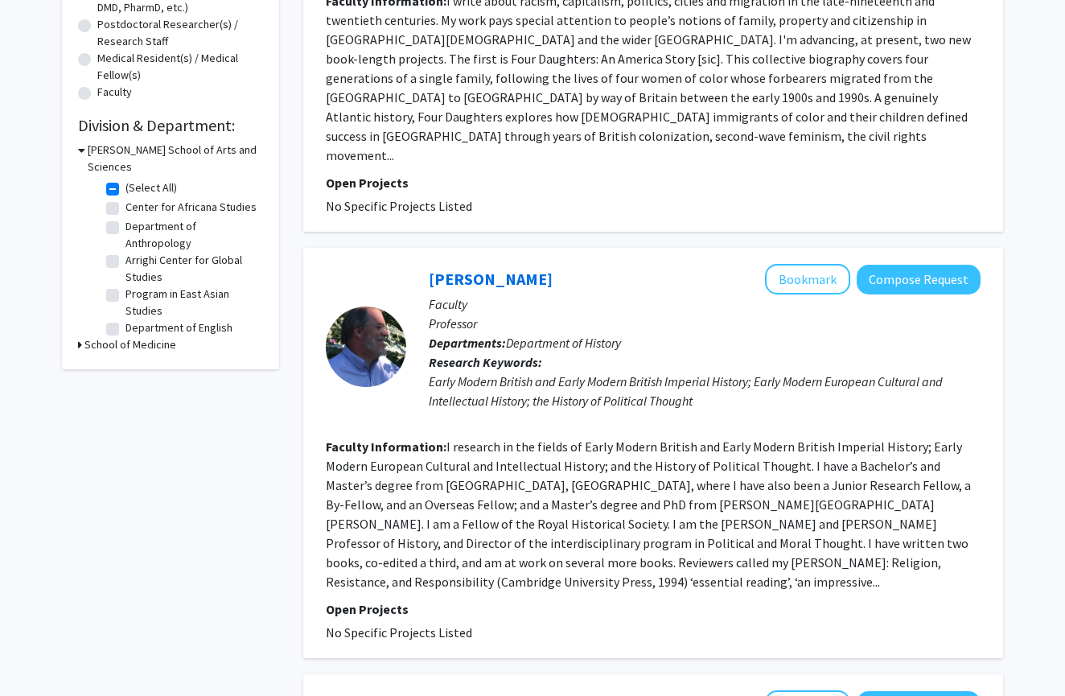
click at [126, 179] on label "(Select All)" at bounding box center [151, 187] width 51 height 17
click at [126, 179] on input "(Select All)" at bounding box center [131, 184] width 10 height 10
checkbox input "false"
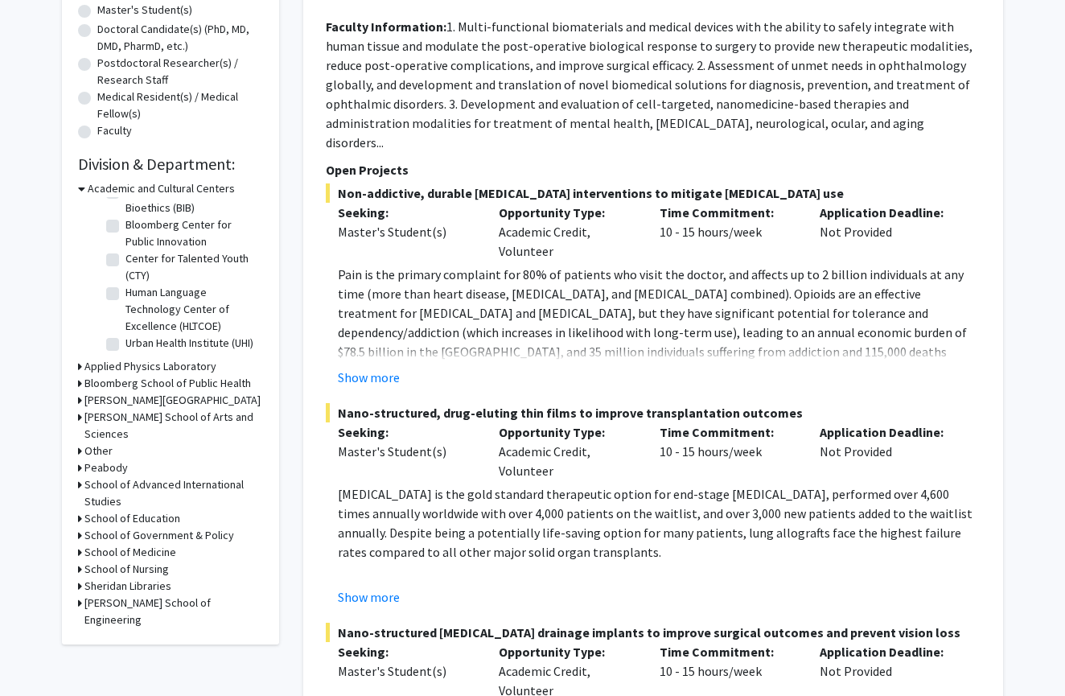
scroll to position [38, 0]
click at [76, 426] on div "Refine By Collaboration Status: Collaboration Status All Faculty/Staff Collabor…" at bounding box center [170, 195] width 217 height 900
click at [77, 422] on div "Refine By Collaboration Status: Collaboration Status All Faculty/Staff Collabor…" at bounding box center [170, 195] width 217 height 900
click at [78, 422] on icon at bounding box center [80, 417] width 4 height 17
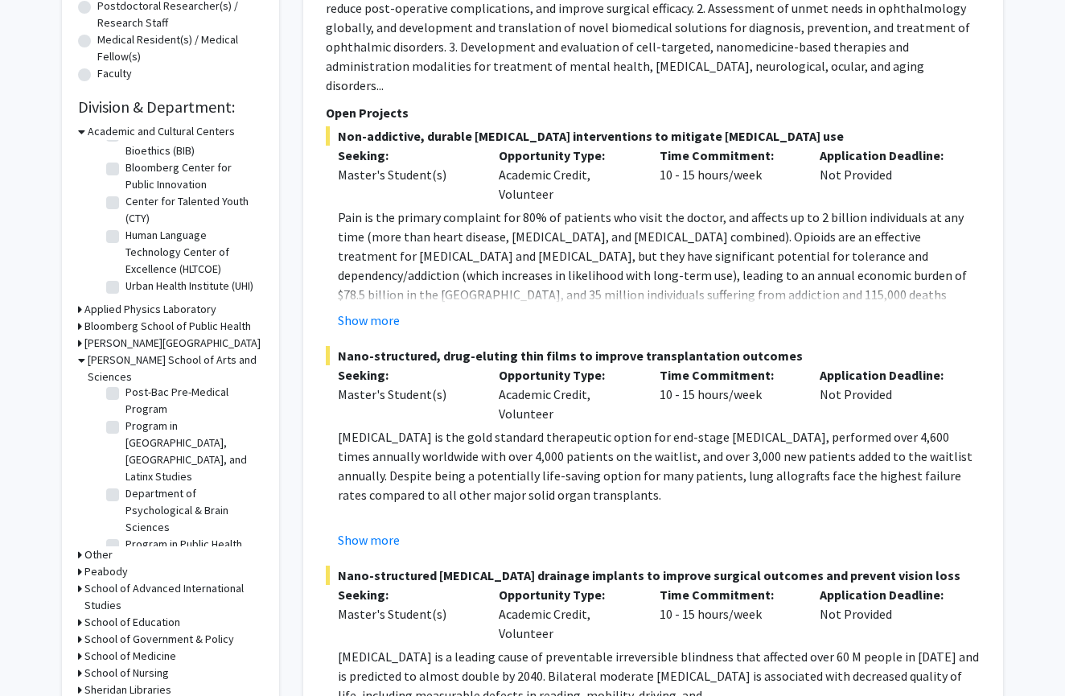
scroll to position [1380, 0]
click at [126, 566] on label "Racism, Immigration, and Citizenship Program" at bounding box center [193, 583] width 134 height 34
click at [126, 566] on input "Racism, Immigration, and Citizenship Program" at bounding box center [131, 571] width 10 height 10
checkbox input "true"
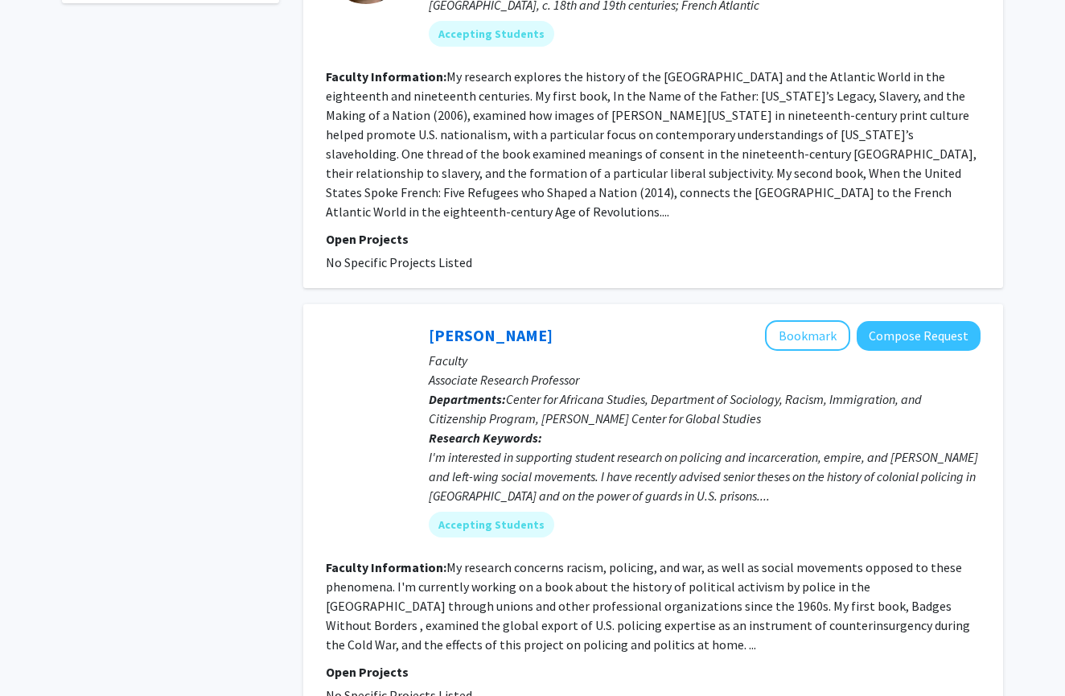
scroll to position [779, 0]
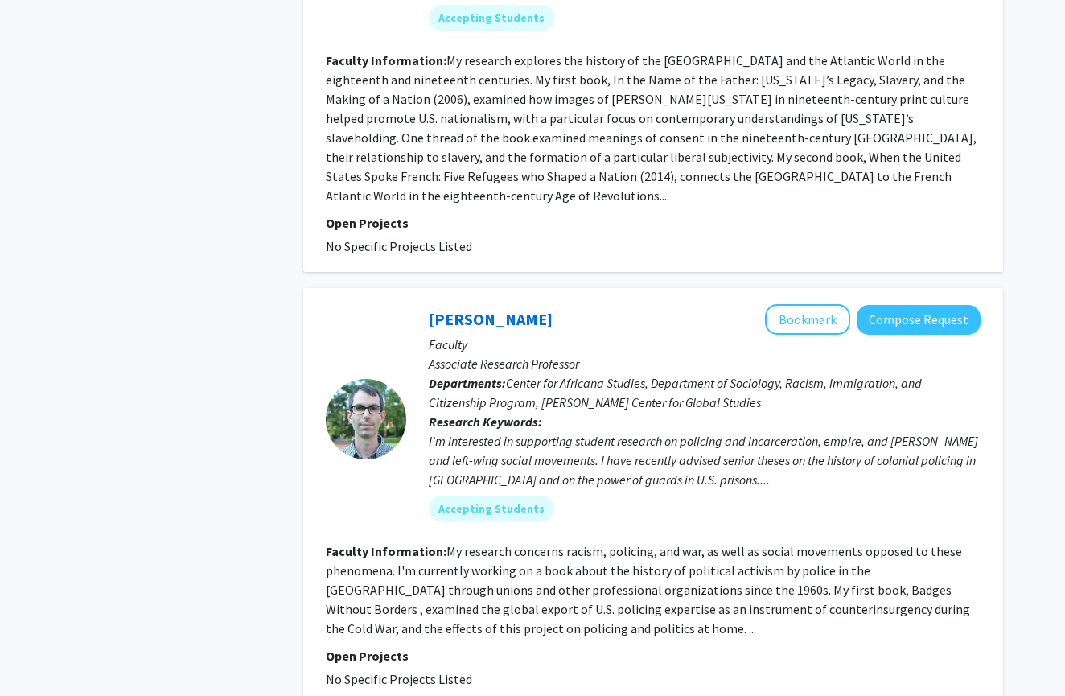
drag, startPoint x: 584, startPoint y: 294, endPoint x: 412, endPoint y: 290, distance: 172.2
click at [412, 304] on div "[PERSON_NAME] Bookmark Compose Request Faculty Associate Research Professor Dep…" at bounding box center [693, 418] width 575 height 229
drag, startPoint x: 412, startPoint y: 290, endPoint x: 393, endPoint y: 275, distance: 24.0
click at [394, 304] on section "[PERSON_NAME] Bookmark Compose Request Faculty Associate Research Professor Dep…" at bounding box center [653, 418] width 655 height 229
copy section "[PERSON_NAME]"
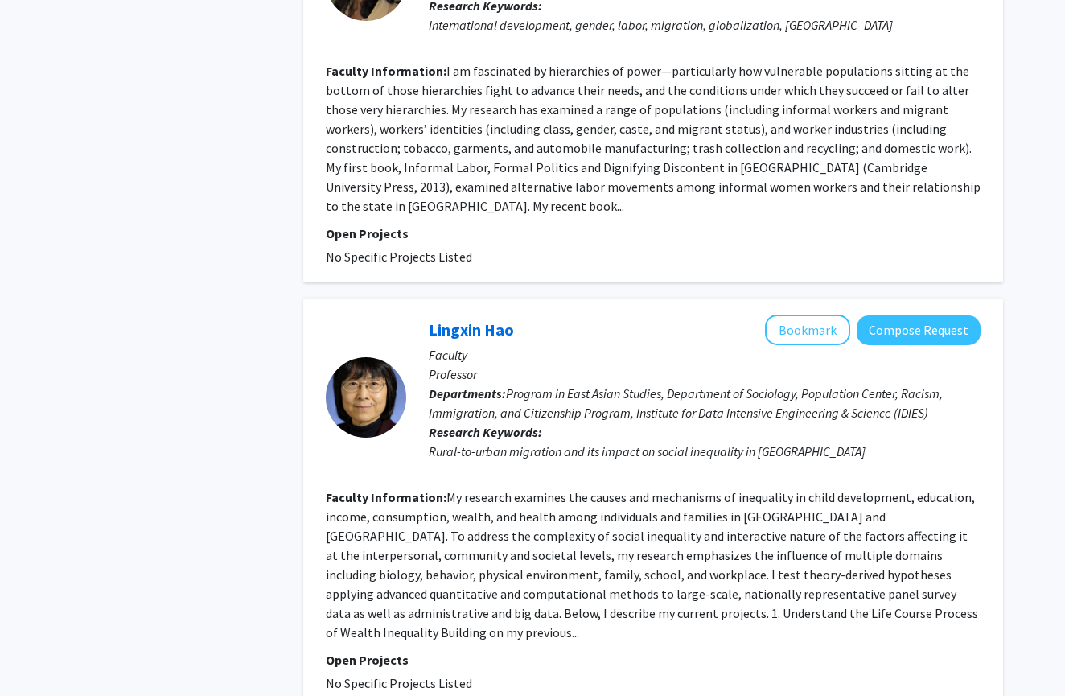
scroll to position [3869, 0]
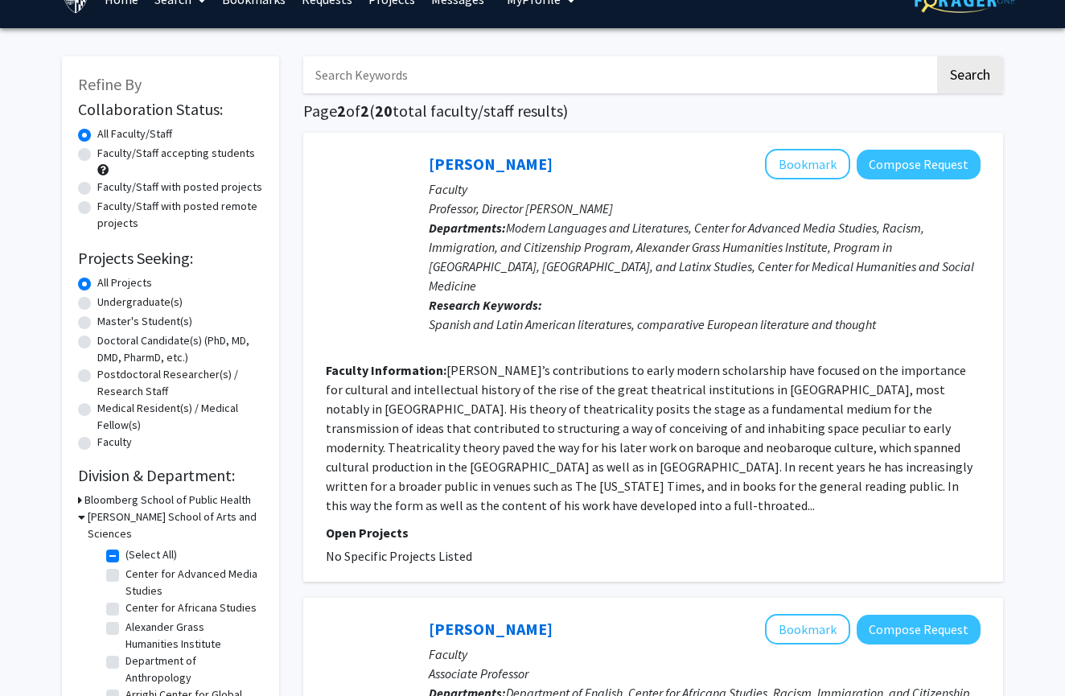
scroll to position [46, 0]
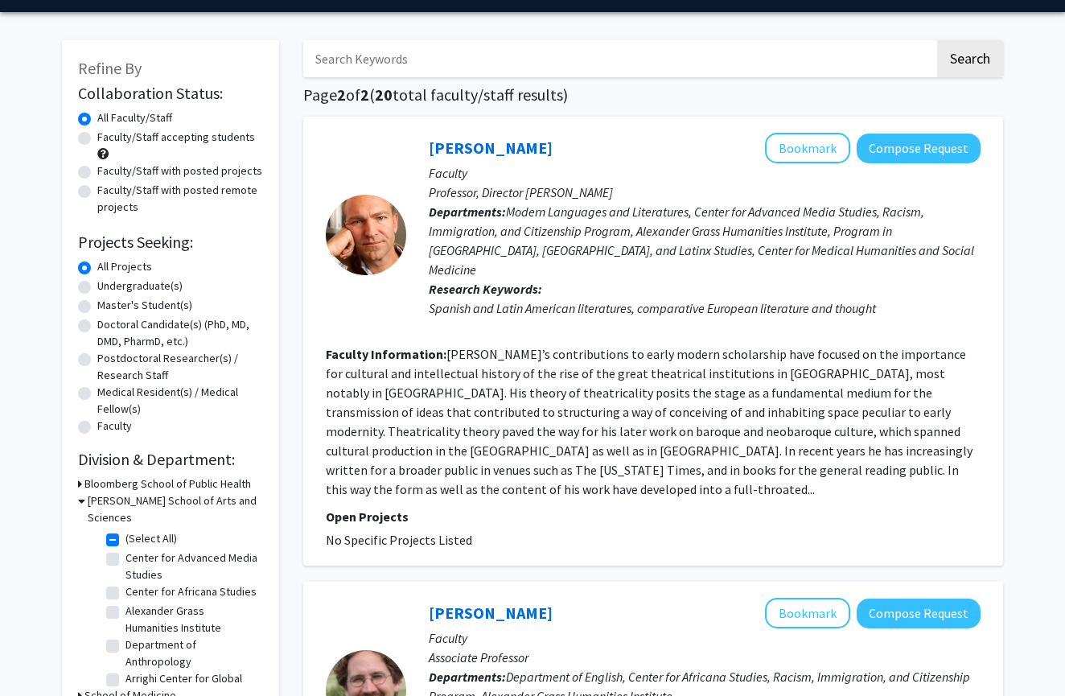
click at [126, 530] on label "(Select All)" at bounding box center [151, 538] width 51 height 17
click at [126, 530] on input "(Select All)" at bounding box center [131, 535] width 10 height 10
checkbox input "false"
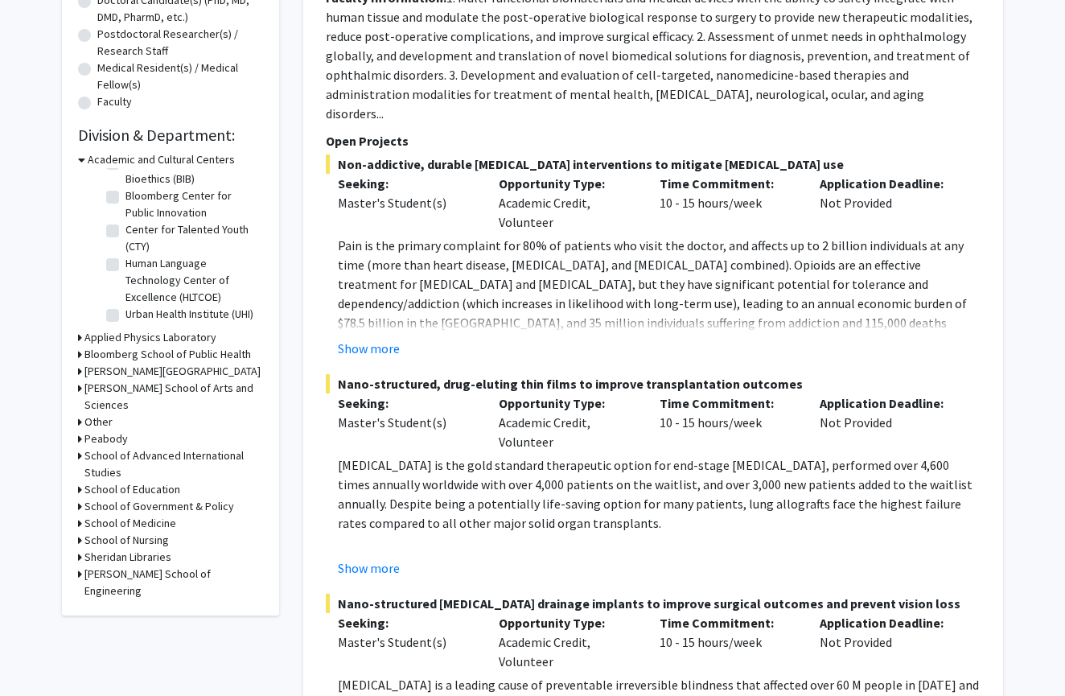
scroll to position [414, 0]
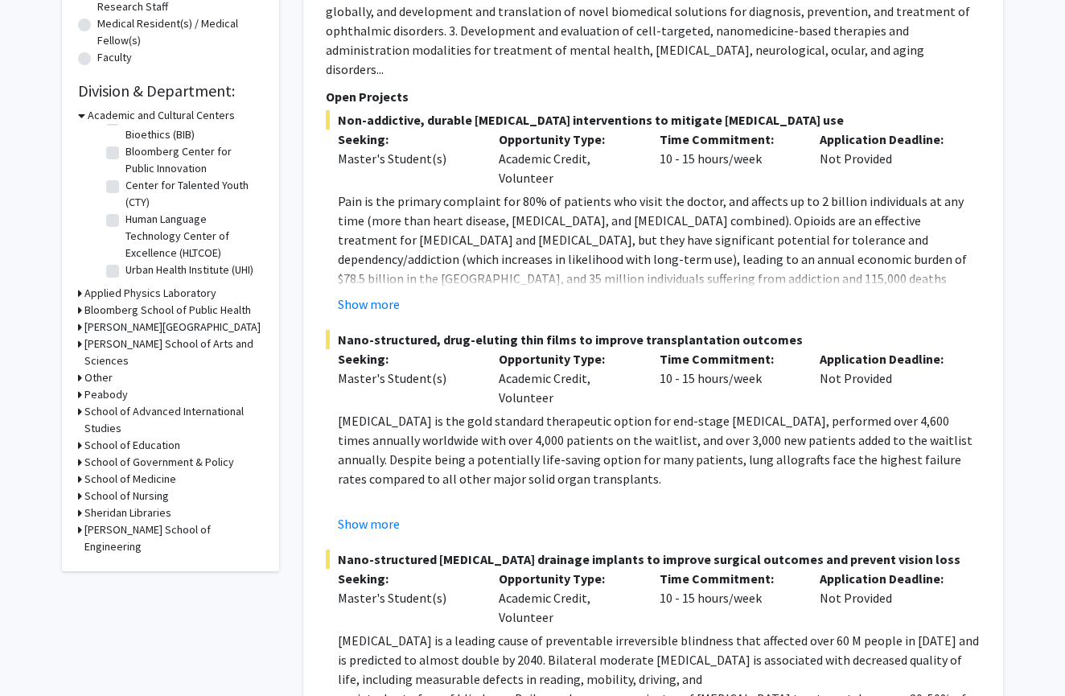
click at [76, 347] on div "Refine By Collaboration Status: Collaboration Status All Faculty/Staff Collabor…" at bounding box center [170, 122] width 217 height 900
click at [81, 347] on icon at bounding box center [80, 344] width 4 height 17
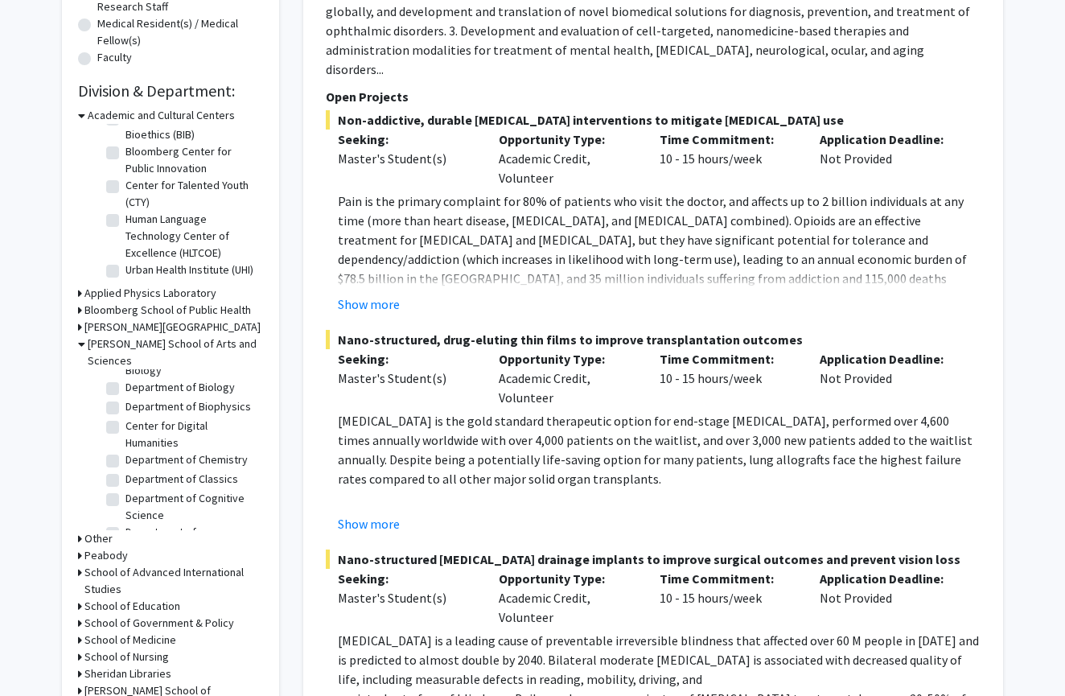
scroll to position [330, 0]
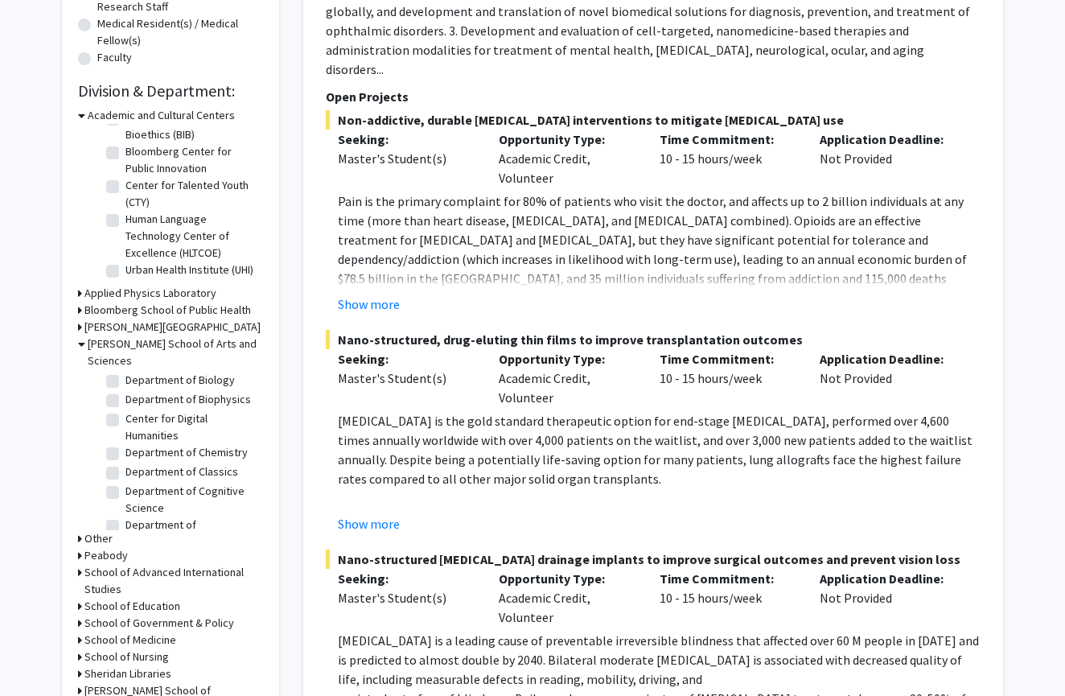
click at [126, 410] on label "Center for Digital Humanities" at bounding box center [193, 427] width 134 height 34
click at [126, 410] on input "Center for Digital Humanities" at bounding box center [131, 415] width 10 height 10
checkbox input "true"
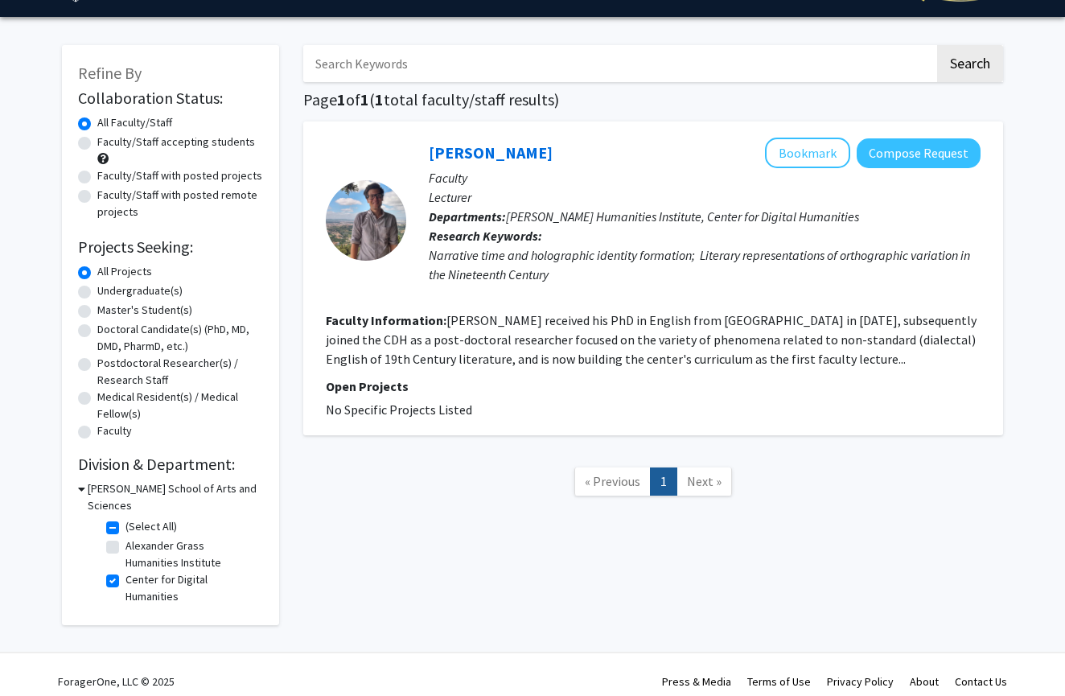
scroll to position [40, 0]
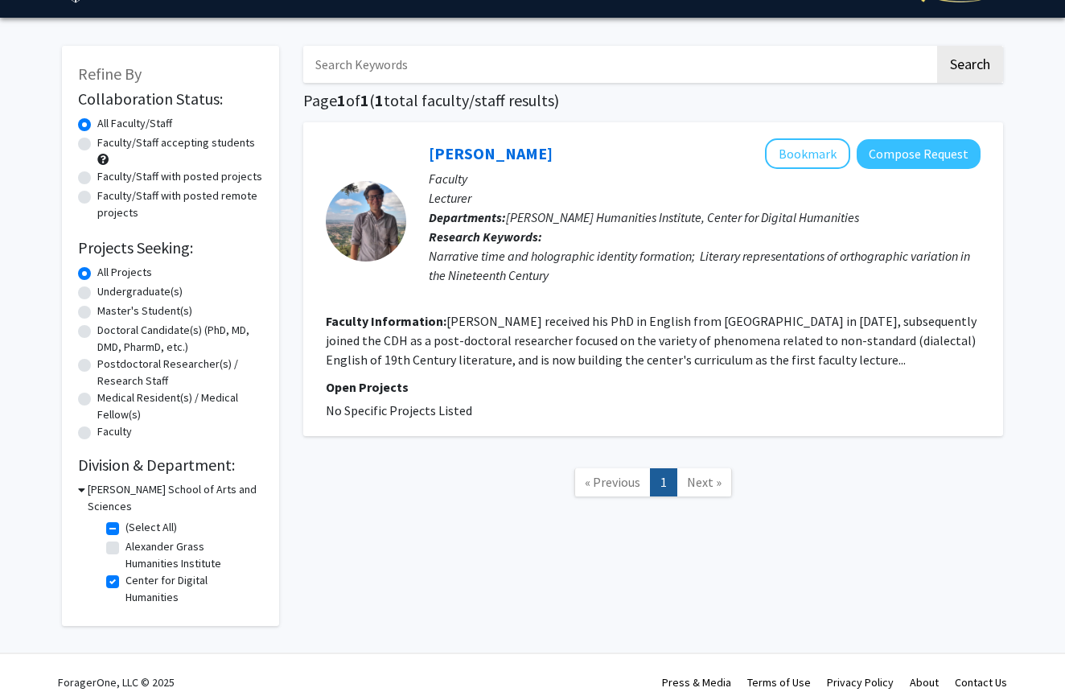
click at [126, 519] on label "(Select All)" at bounding box center [151, 527] width 51 height 17
click at [126, 519] on input "(Select All)" at bounding box center [131, 524] width 10 height 10
checkbox input "false"
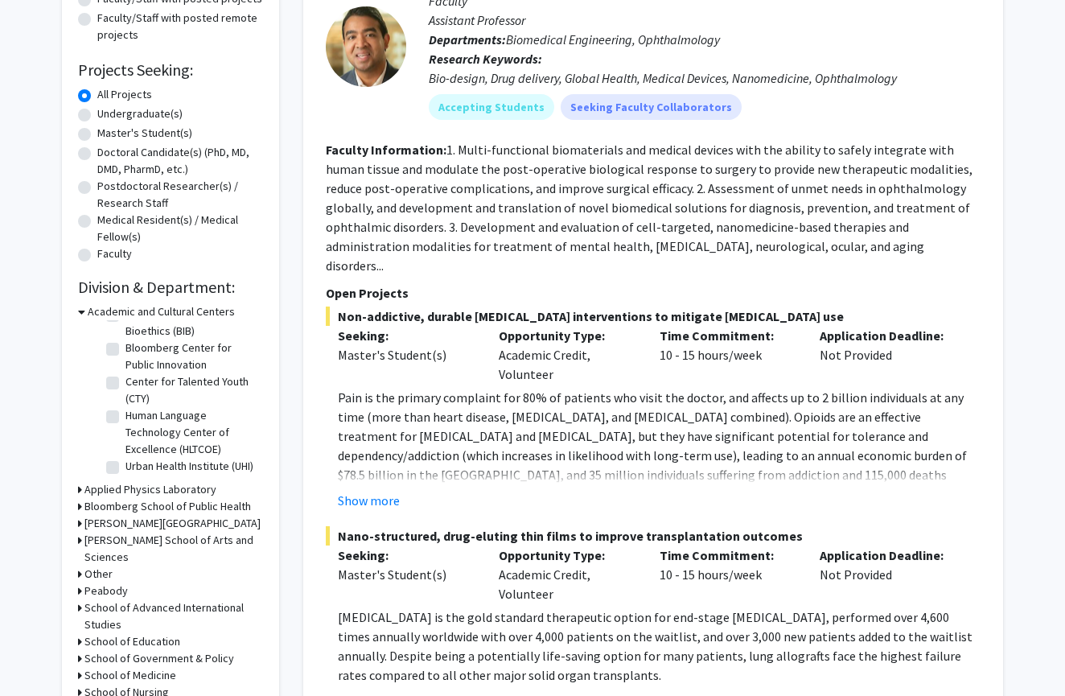
scroll to position [38, 0]
click at [81, 542] on icon at bounding box center [80, 540] width 4 height 17
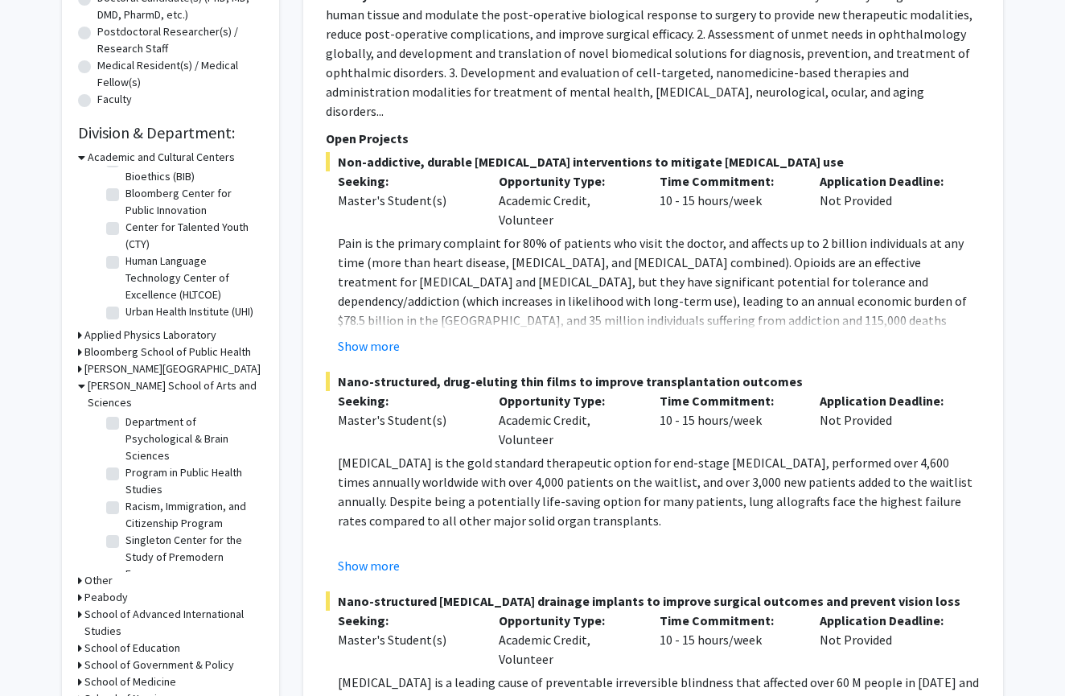
scroll to position [1471, 0]
click at [126, 624] on label "Program in Theatre Arts & Studies" at bounding box center [193, 641] width 134 height 34
click at [126, 624] on input "Program in Theatre Arts & Studies" at bounding box center [131, 629] width 10 height 10
checkbox input "true"
